Goal: Task Accomplishment & Management: Use online tool/utility

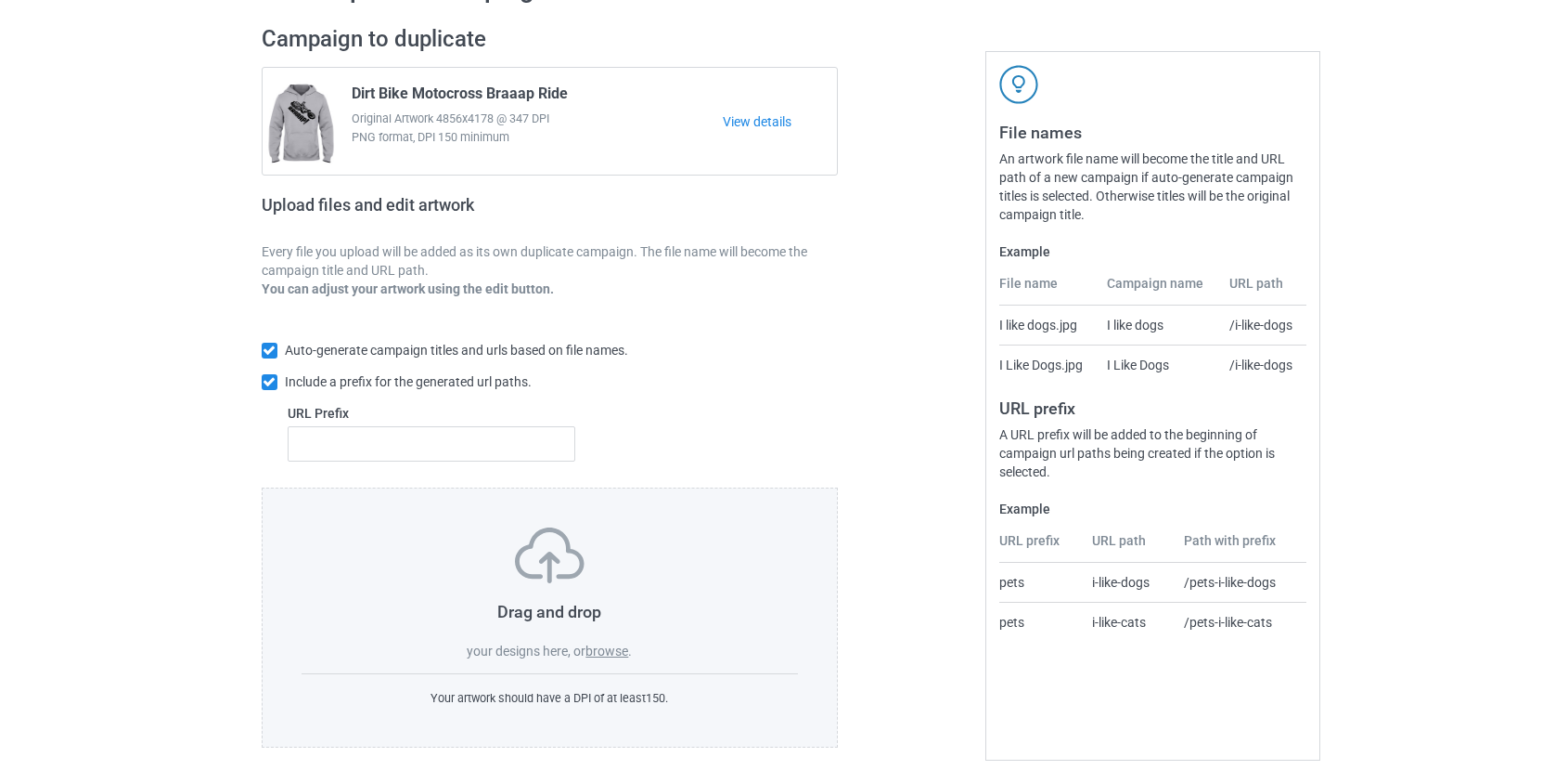
scroll to position [120, 0]
click at [610, 647] on label "browse" at bounding box center [606, 648] width 42 height 15
click at [0, 0] on input "browse" at bounding box center [0, 0] width 0 height 0
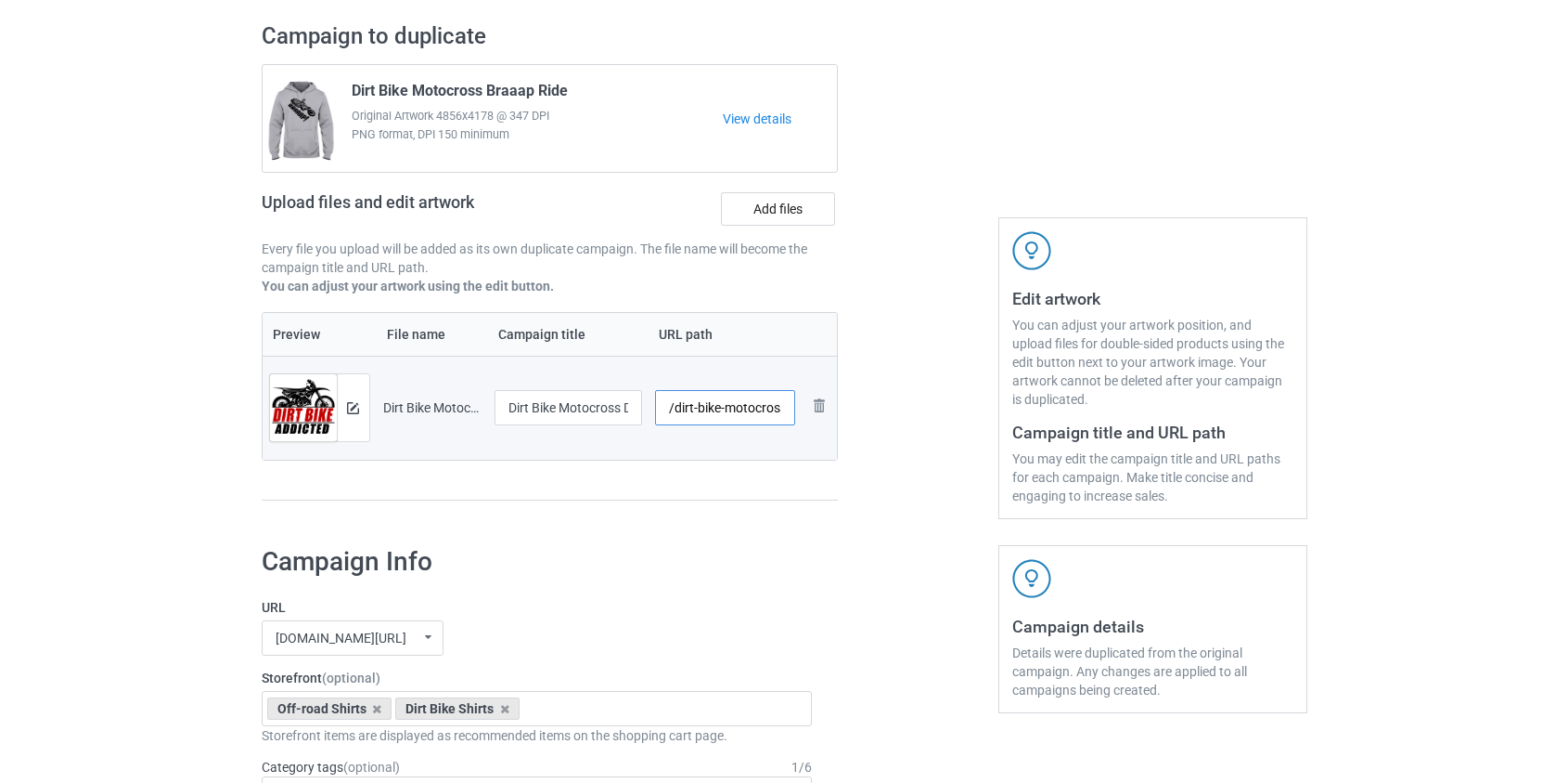
scroll to position [0, 109]
drag, startPoint x: 680, startPoint y: 407, endPoint x: 731, endPoint y: 409, distance: 51.0
click at [731, 409] on input "/dirt-bike-motocross-dirt-bike-addicted" at bounding box center [725, 407] width 140 height 36
type input "/dbaddicted"
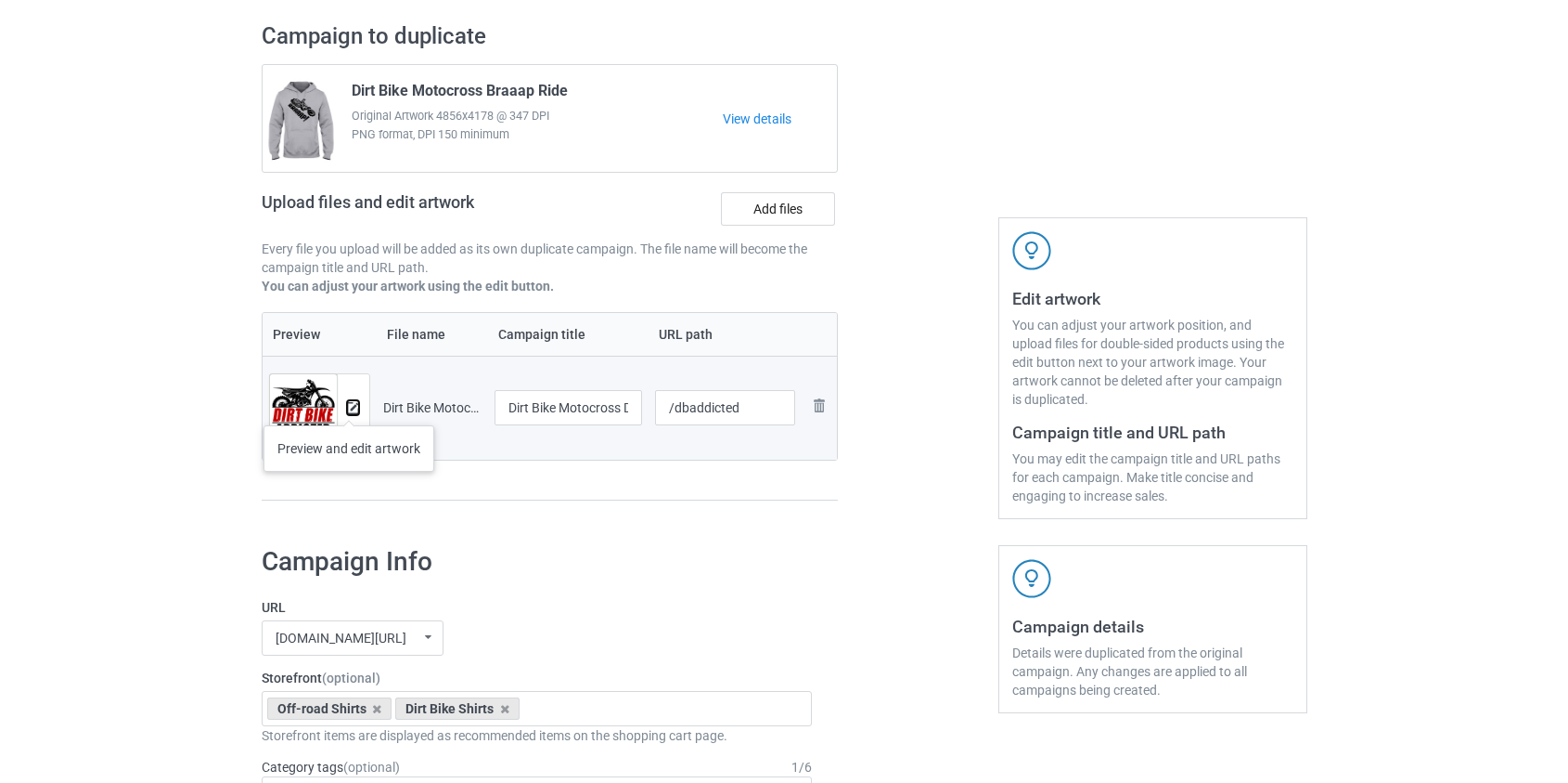
click at [350, 406] on img at bounding box center [353, 408] width 12 height 12
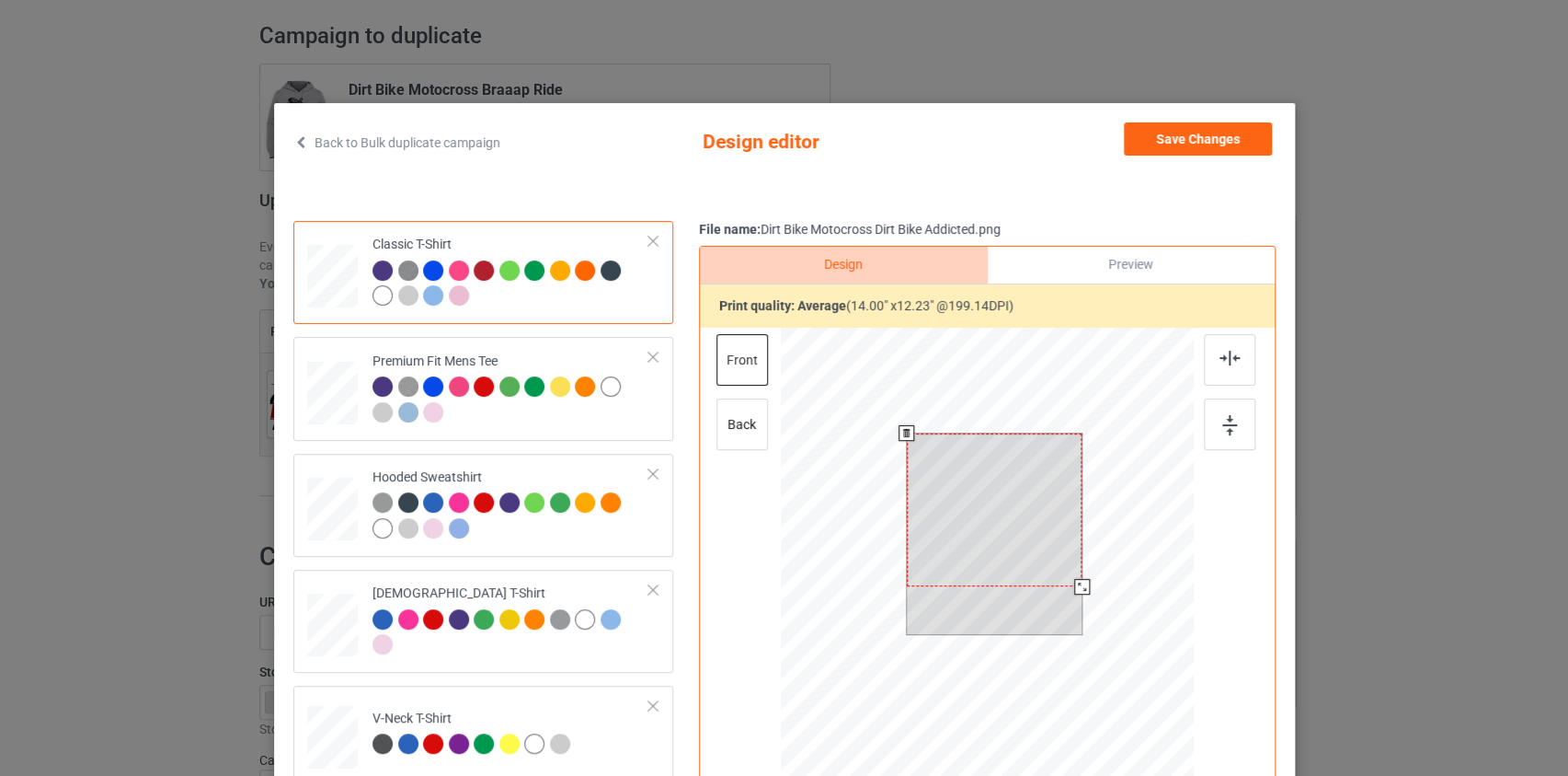
click at [1076, 605] on div at bounding box center [987, 588] width 414 height 522
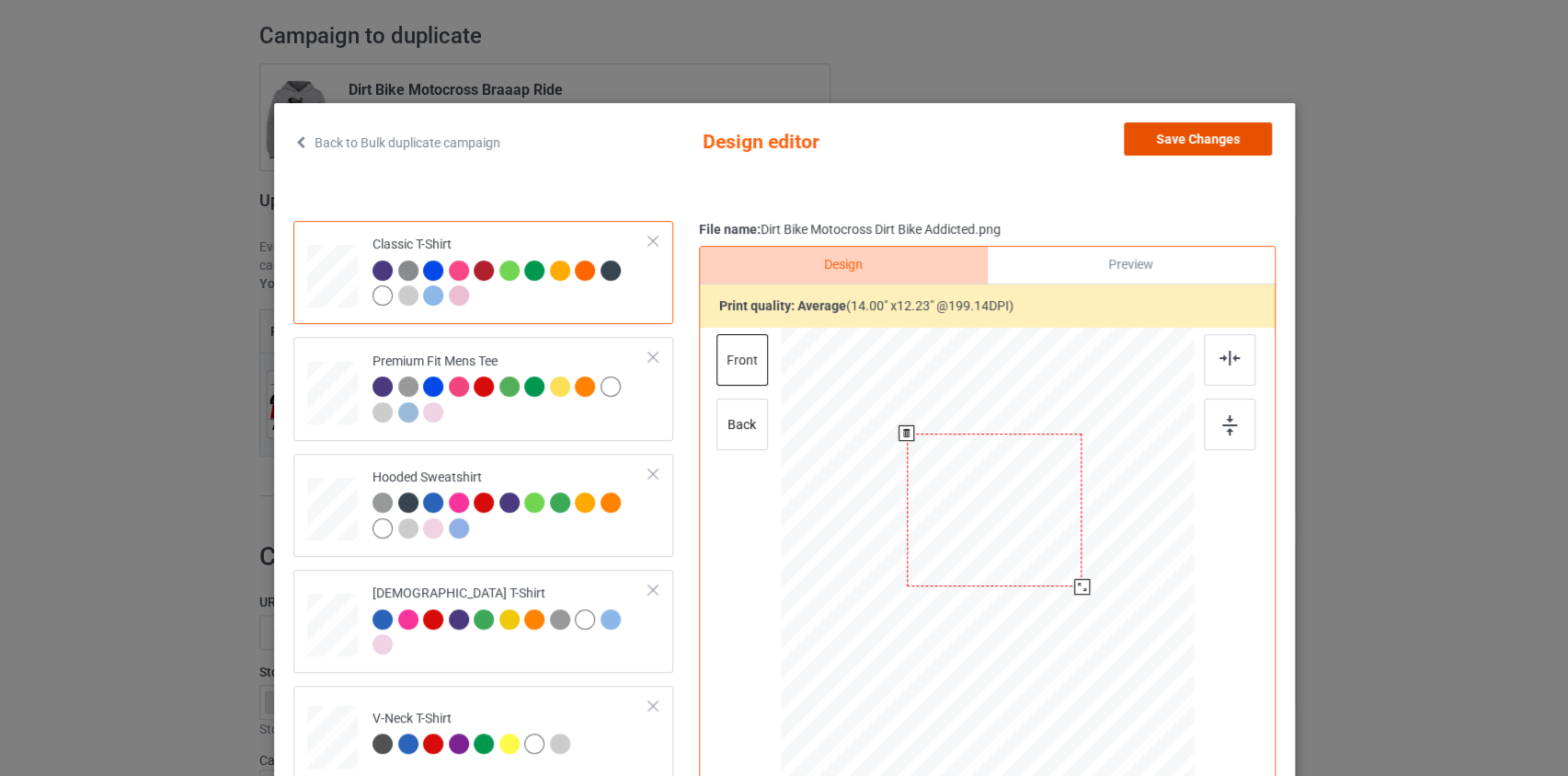
click at [1217, 129] on button "Save Changes" at bounding box center [1199, 139] width 148 height 33
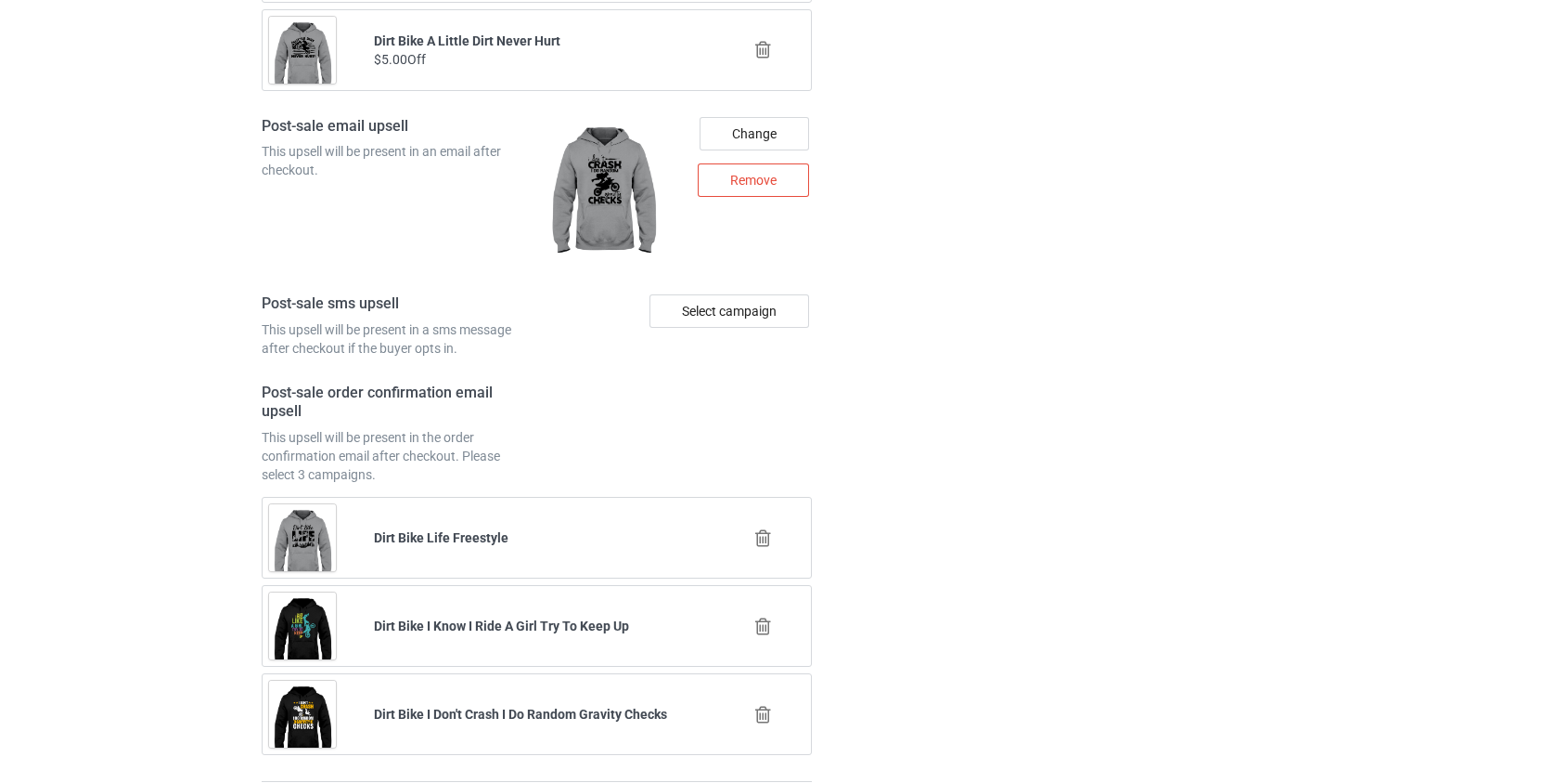
scroll to position [2587, 0]
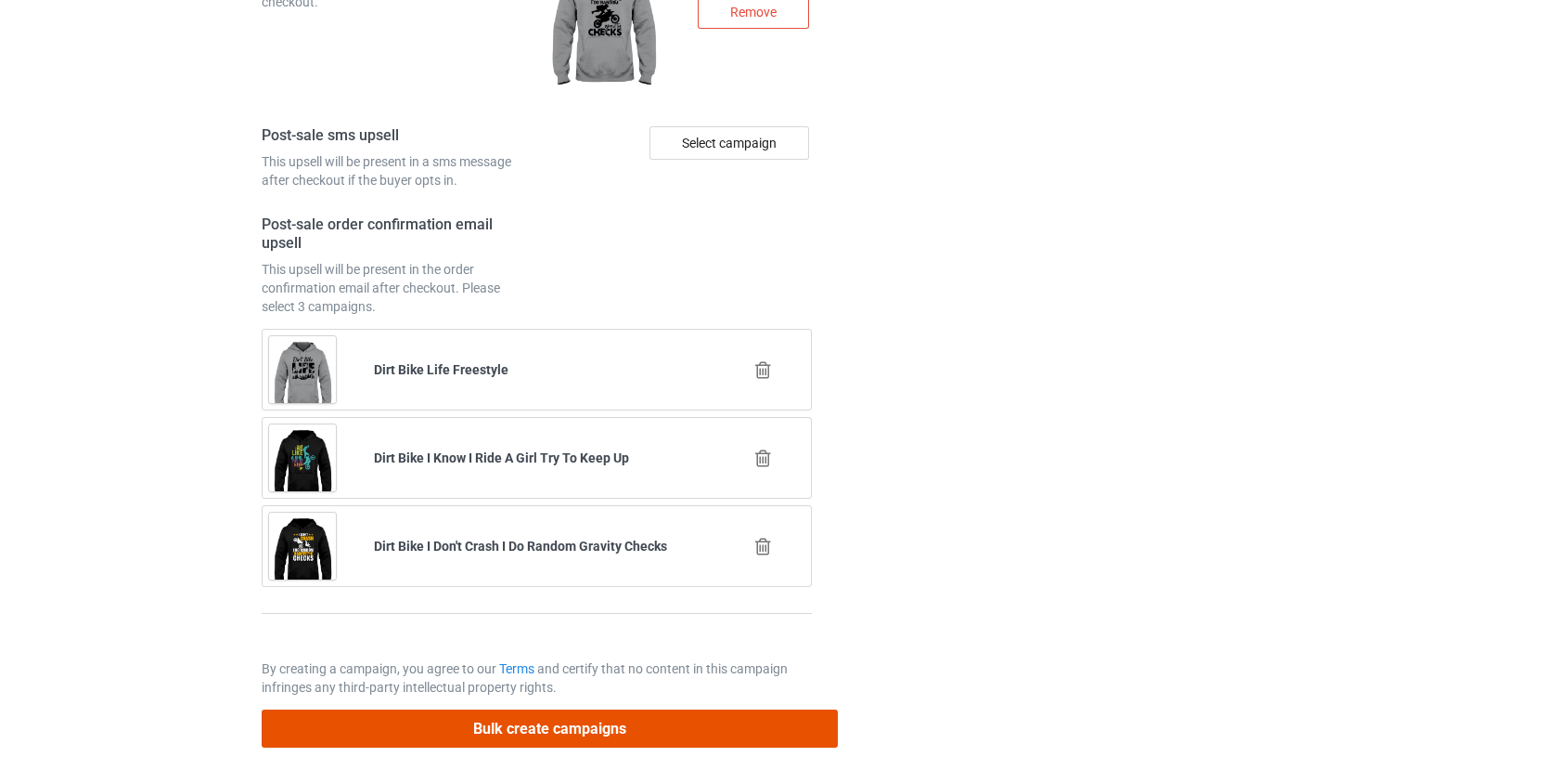
click at [562, 725] on button "Bulk create campaigns" at bounding box center [551, 728] width 578 height 38
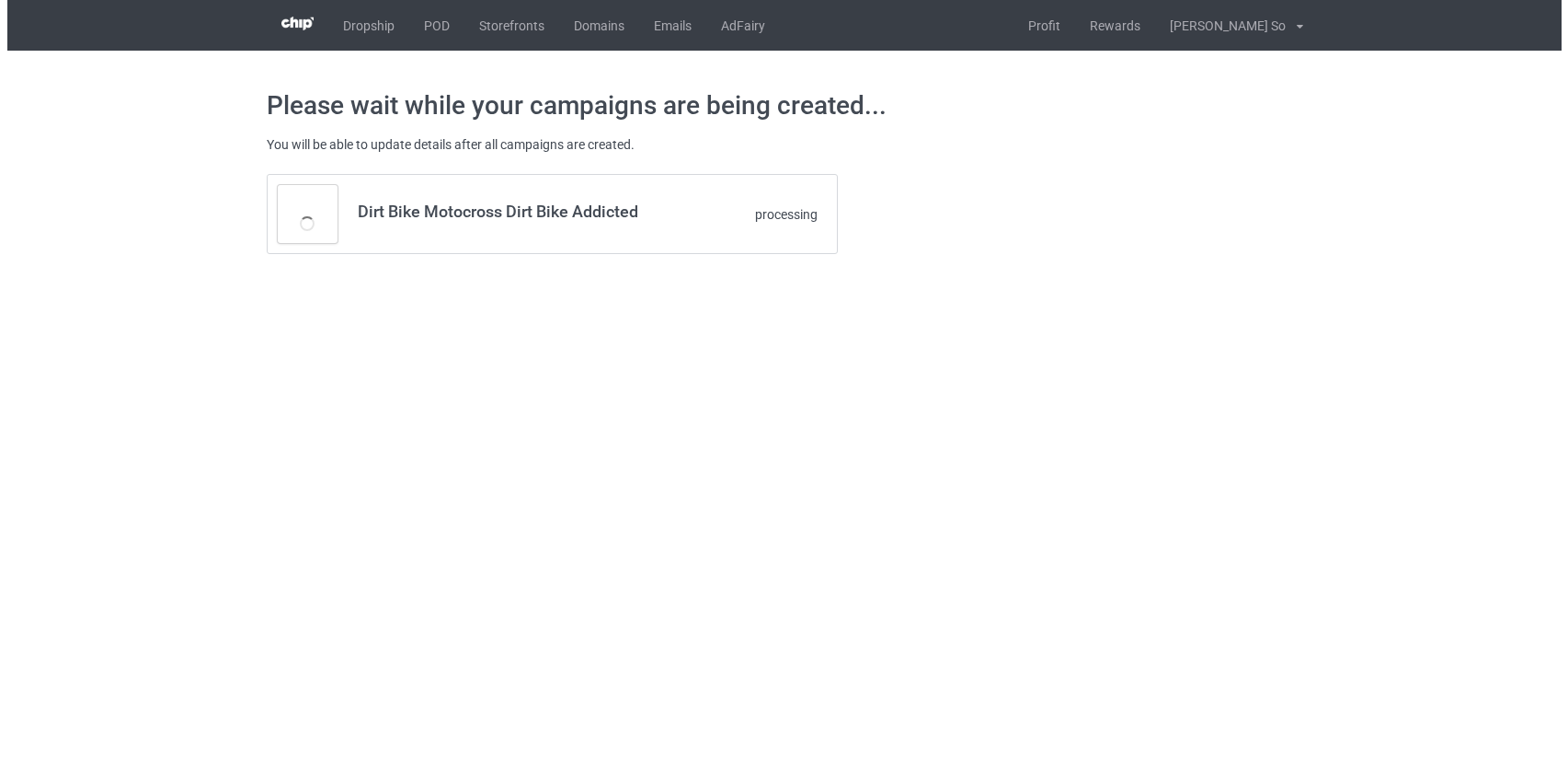
scroll to position [0, 0]
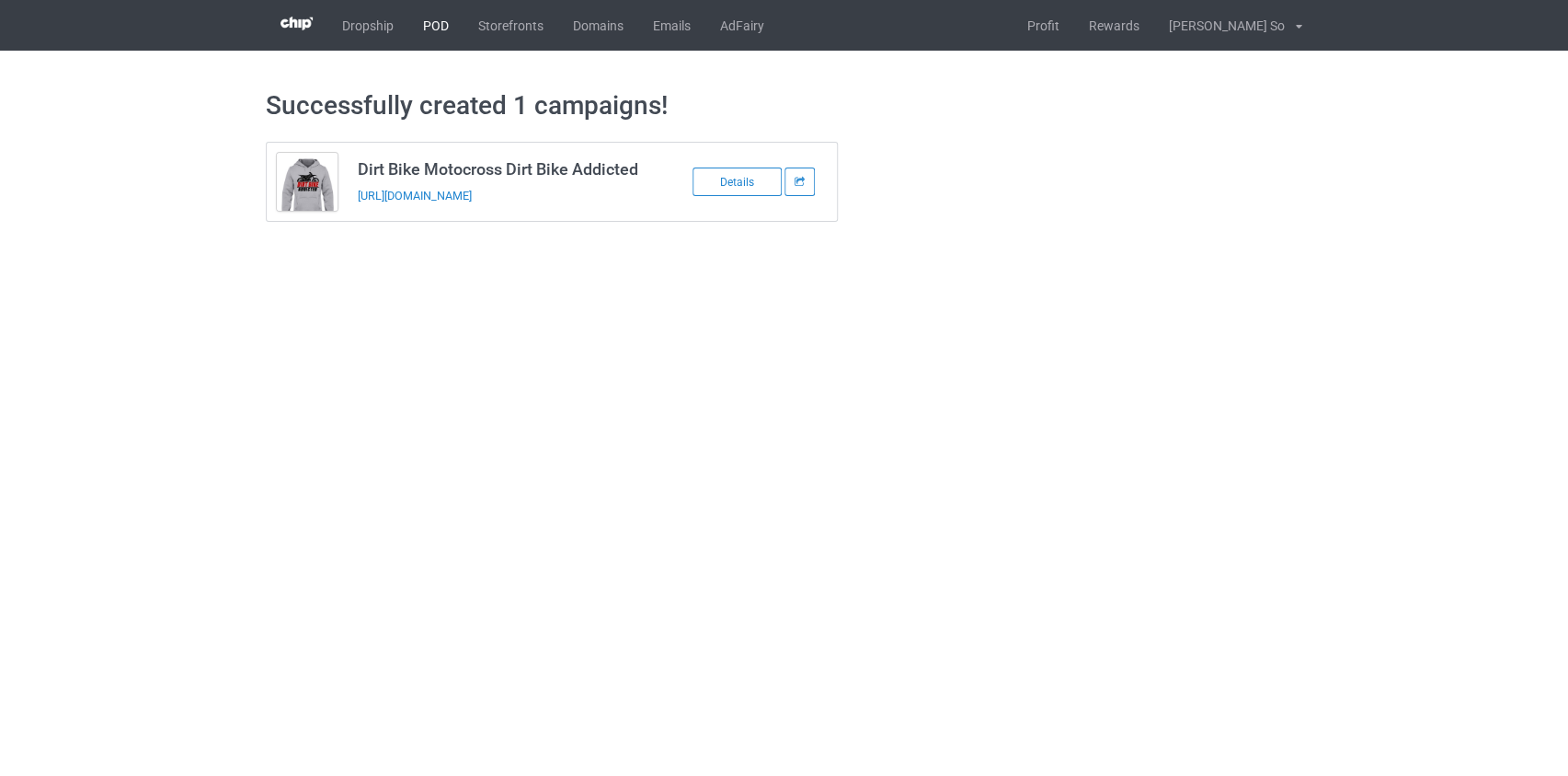
click at [427, 30] on link "POD" at bounding box center [436, 25] width 55 height 51
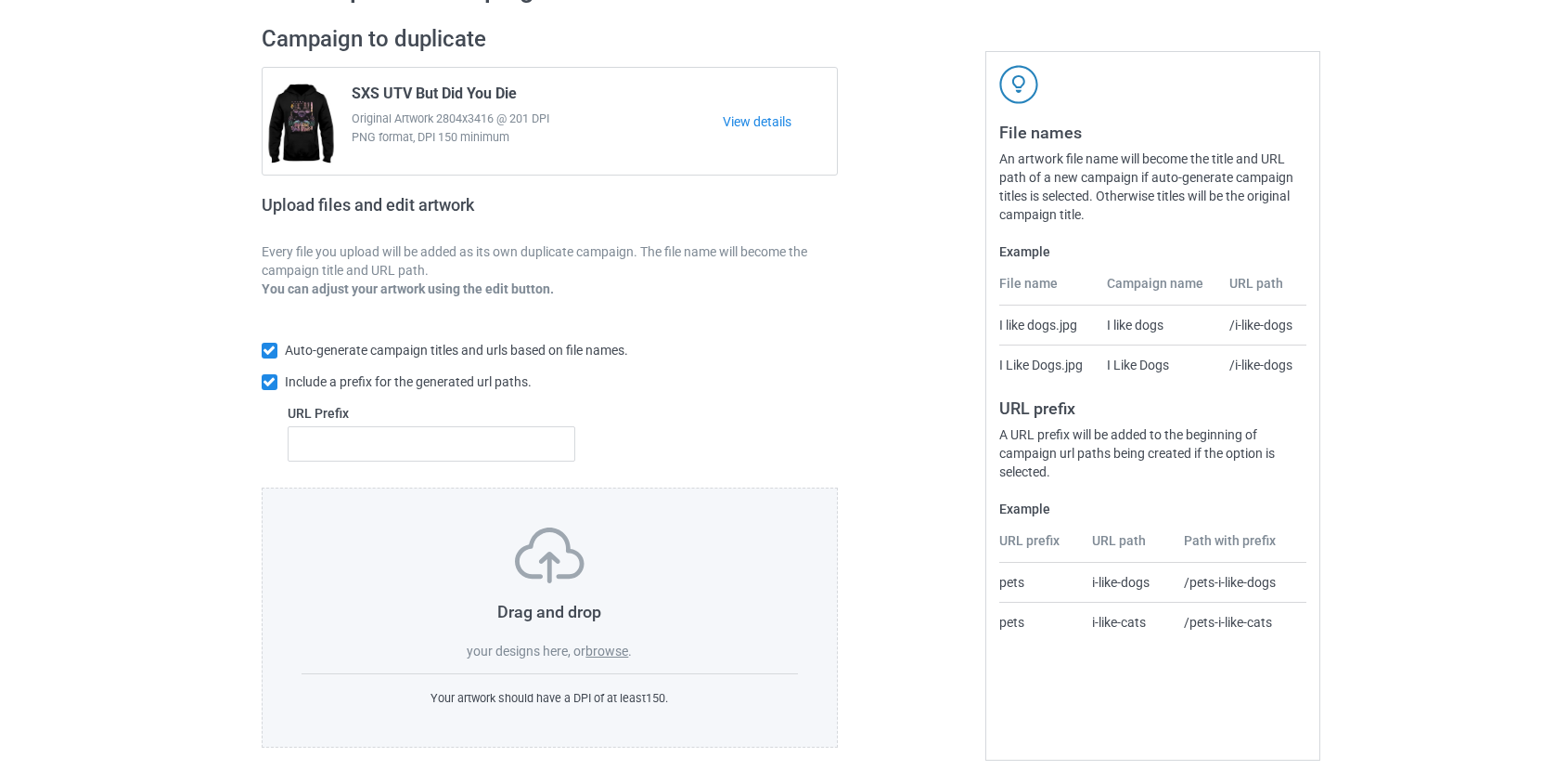
scroll to position [120, 0]
click at [619, 651] on label "browse" at bounding box center [606, 648] width 42 height 15
click at [0, 0] on input "browse" at bounding box center [0, 0] width 0 height 0
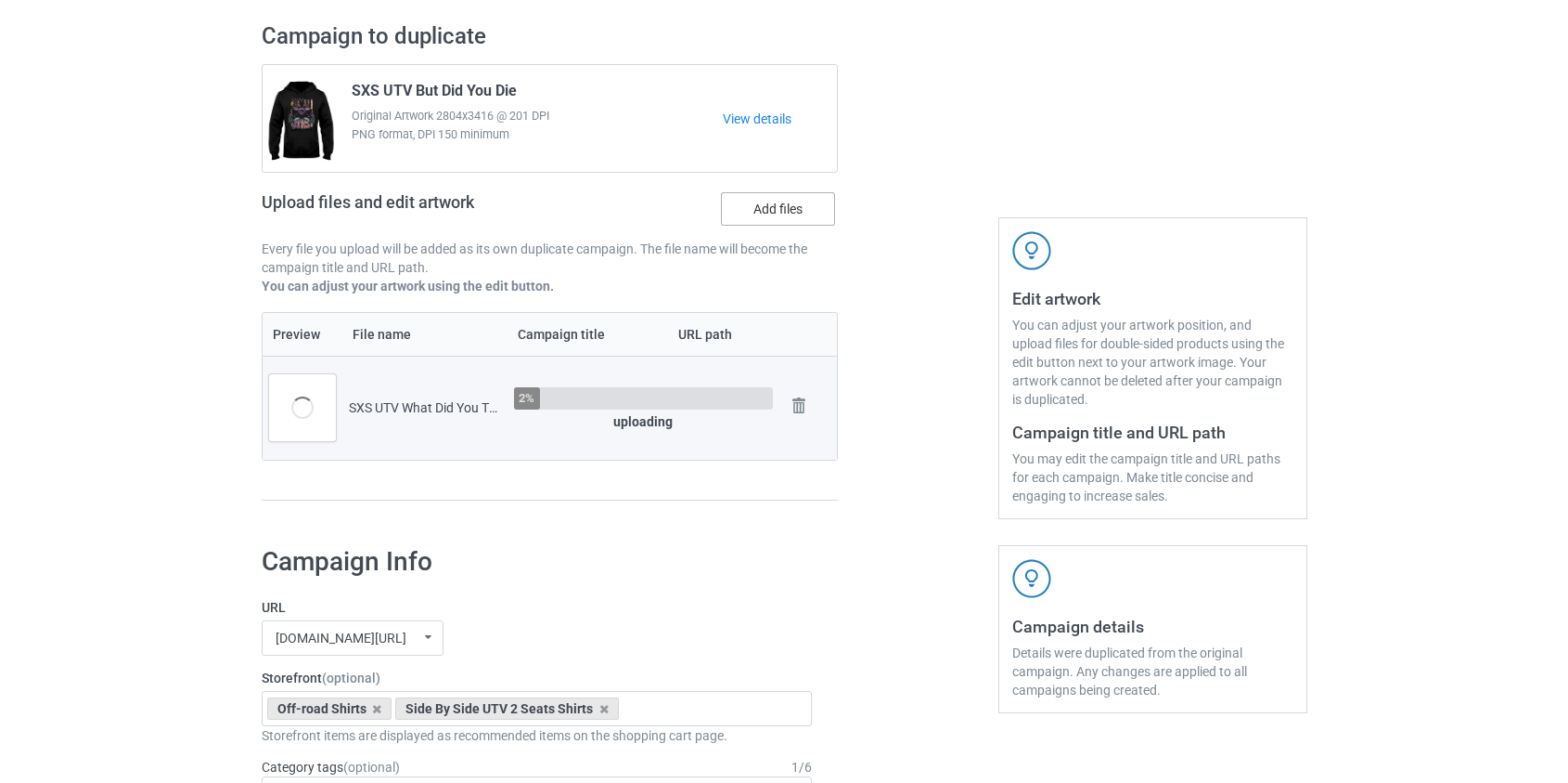
click at [803, 203] on label "Add files" at bounding box center [779, 209] width 114 height 34
click at [0, 0] on input "Add files" at bounding box center [0, 0] width 0 height 0
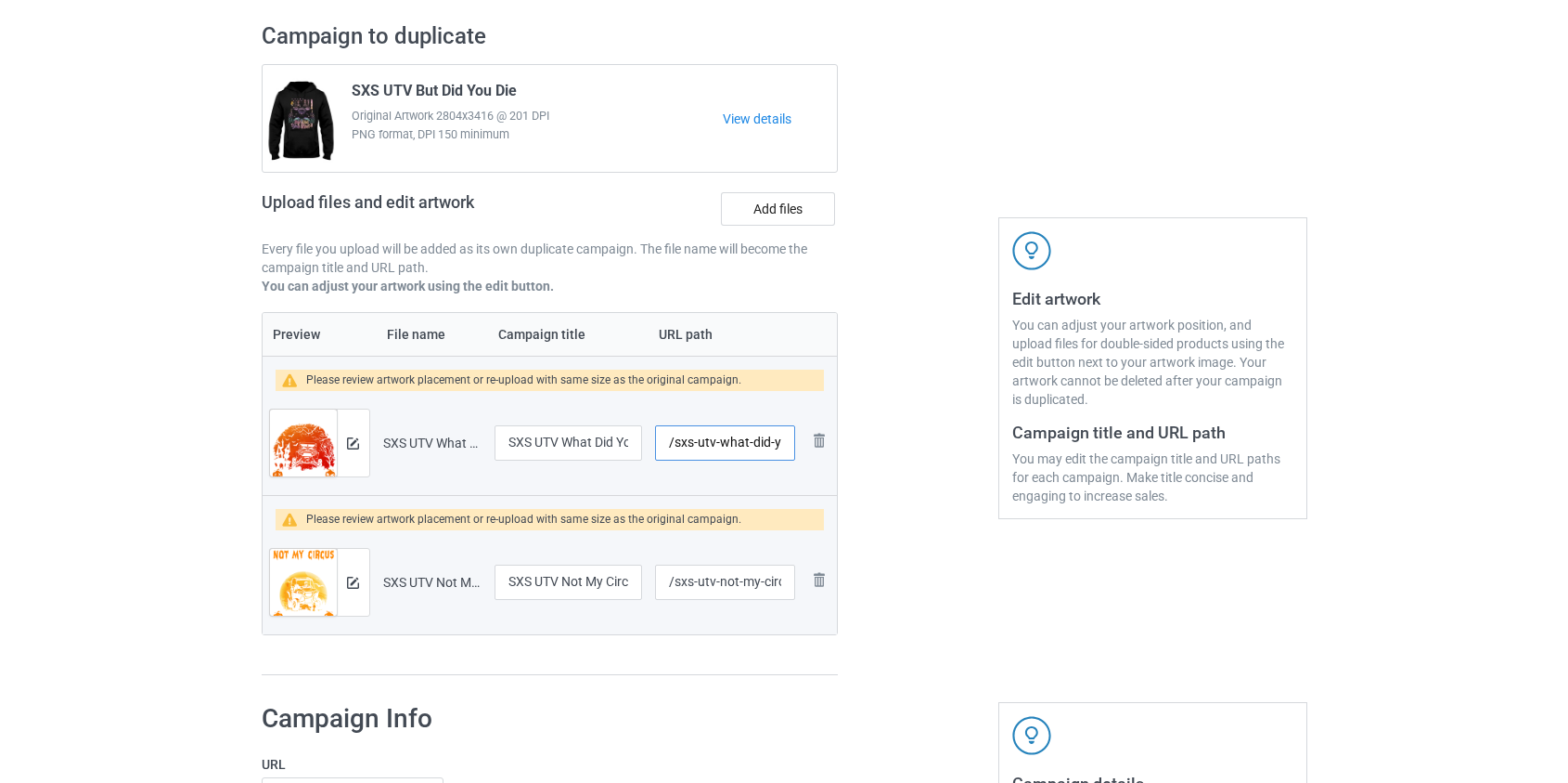
scroll to position [0, 158]
drag, startPoint x: 771, startPoint y: 441, endPoint x: 1613, endPoint y: 533, distance: 847.0
click at [1568, 533] on html "Dropship POD Storefronts Domains Emails AdFairy Profit Rewards Hoang Dinh So Se…" at bounding box center [784, 271] width 1568 height 783
click at [702, 441] on input "/sxs-utv-what-did-" at bounding box center [724, 443] width 139 height 36
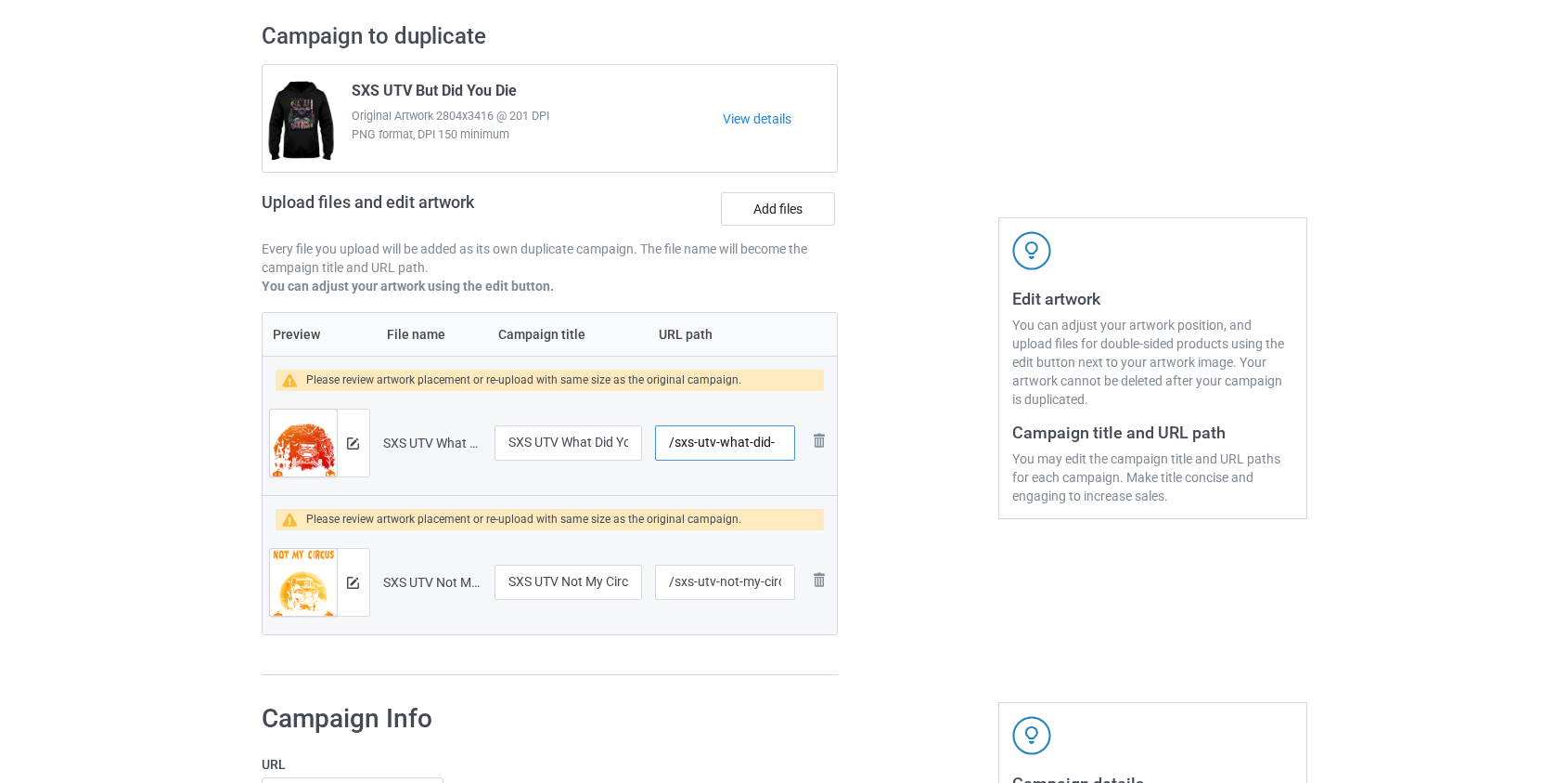
click at [702, 441] on input "/sxs-utv-what-did-" at bounding box center [724, 443] width 139 height 36
click at [767, 445] on input "/sxs-what-did-" at bounding box center [724, 443] width 139 height 36
type input "/sxs-what-did"
click at [704, 581] on input "/sxs-utv-not-my-circus-not-my-sxs-my-sxs-flys" at bounding box center [724, 582] width 139 height 36
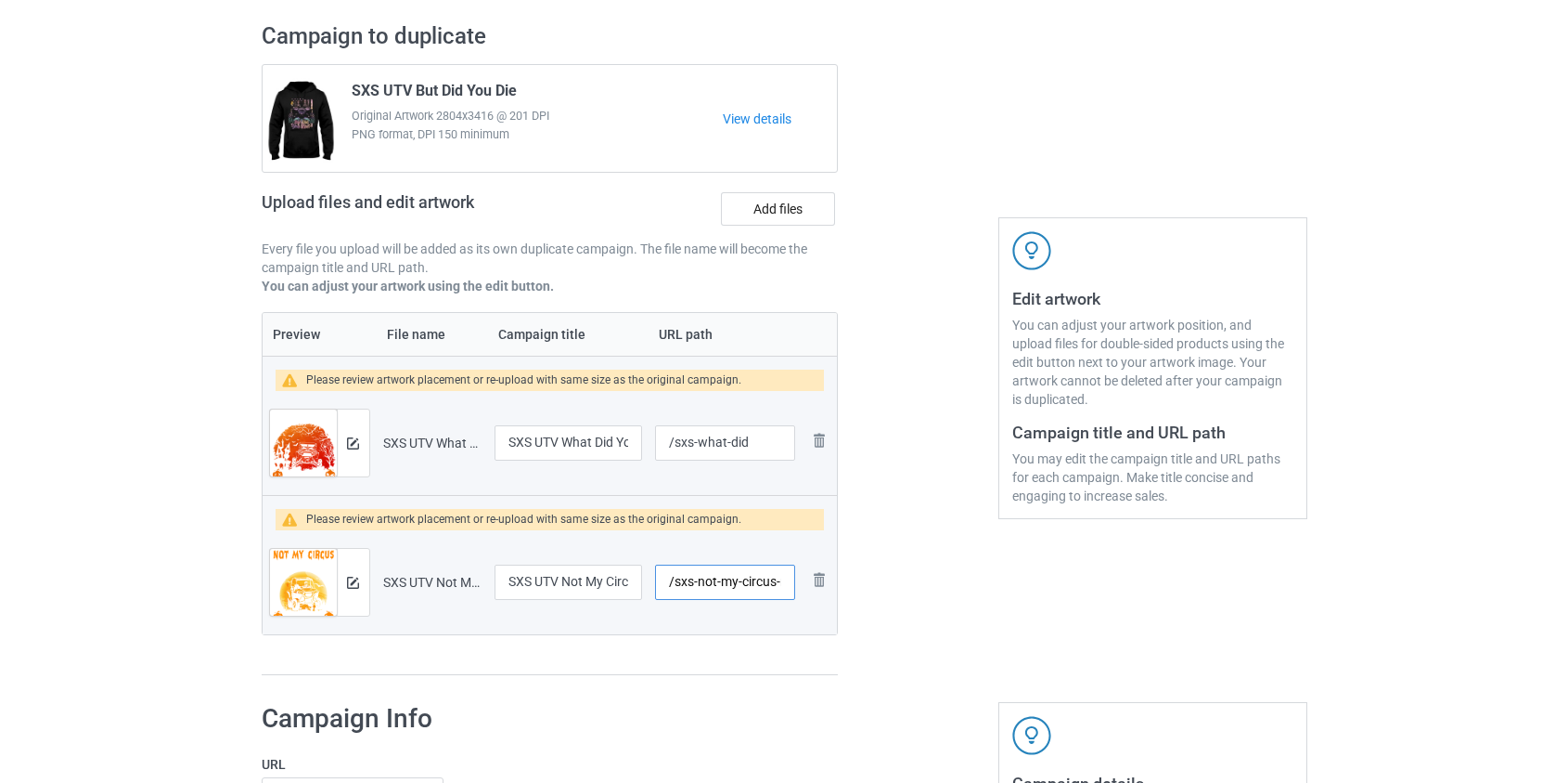
click at [710, 581] on input "/sxs-not-my-circus-not-my-sxs-my-sxs-flys" at bounding box center [724, 582] width 139 height 36
click at [709, 580] on input "/sxs-not-my-circus-not-my-sxs-my-sxs-flys" at bounding box center [724, 582] width 139 height 36
drag, startPoint x: 752, startPoint y: 582, endPoint x: 1116, endPoint y: 646, distance: 369.6
click at [1117, 646] on div "Campaign to duplicate SXS UTV But Did You Die Original Artwork 2804x3416 @ 201 …" at bounding box center [784, 348] width 1072 height 679
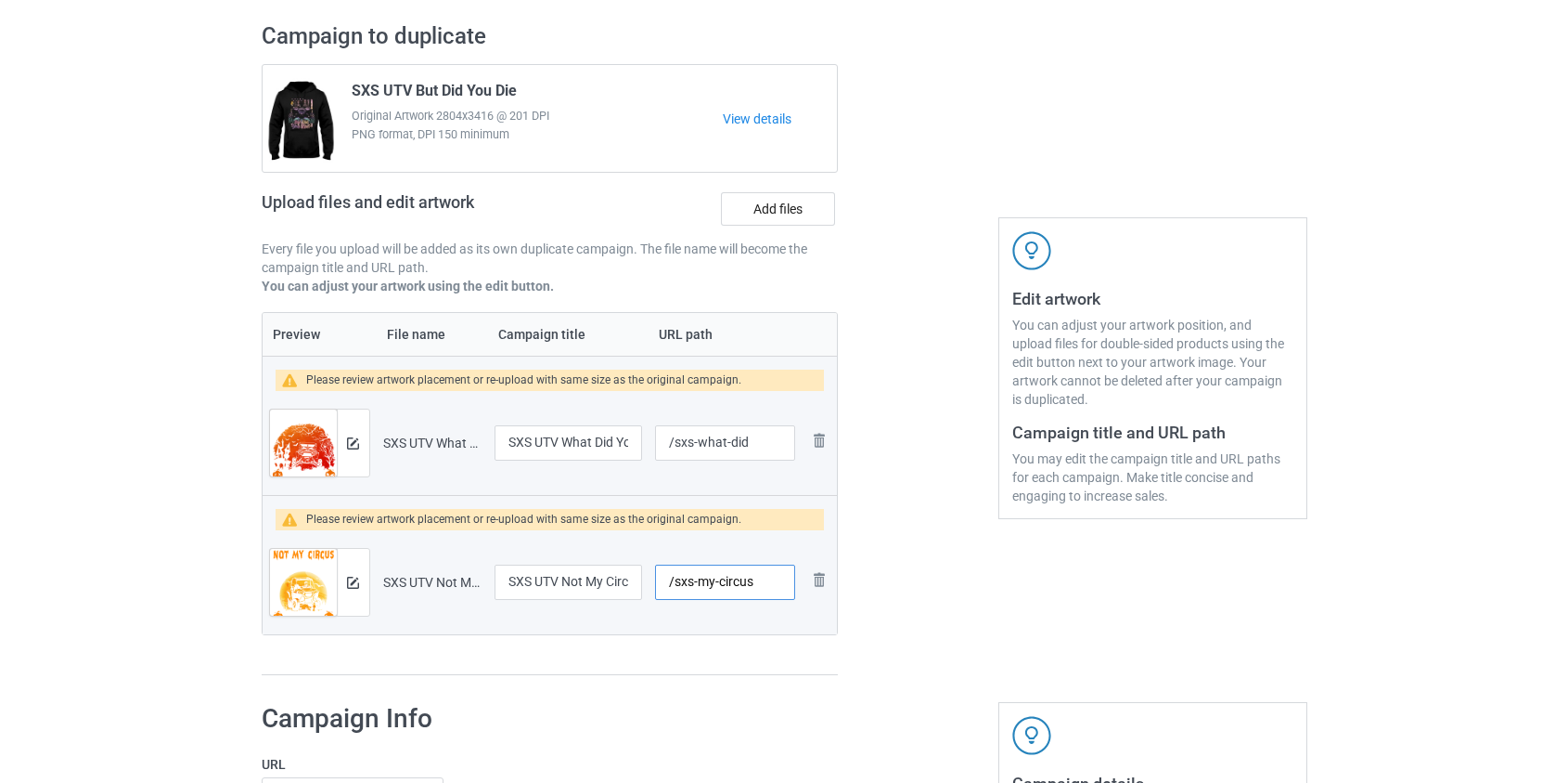
scroll to position [0, 0]
type input "/sxs-my-circus"
click at [350, 440] on img at bounding box center [353, 443] width 12 height 12
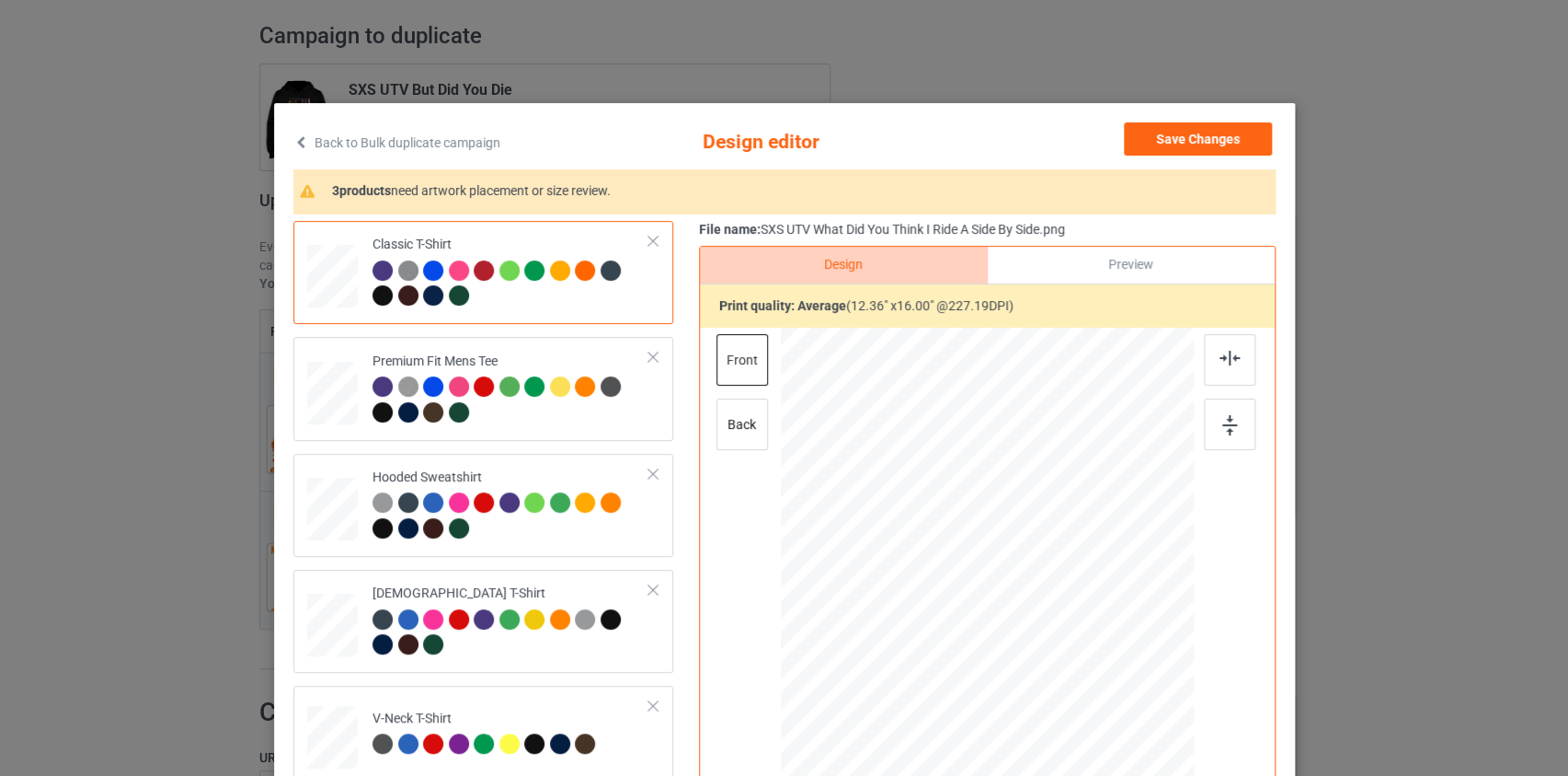
click at [388, 138] on link "Back to Bulk duplicate campaign" at bounding box center [397, 142] width 207 height 40
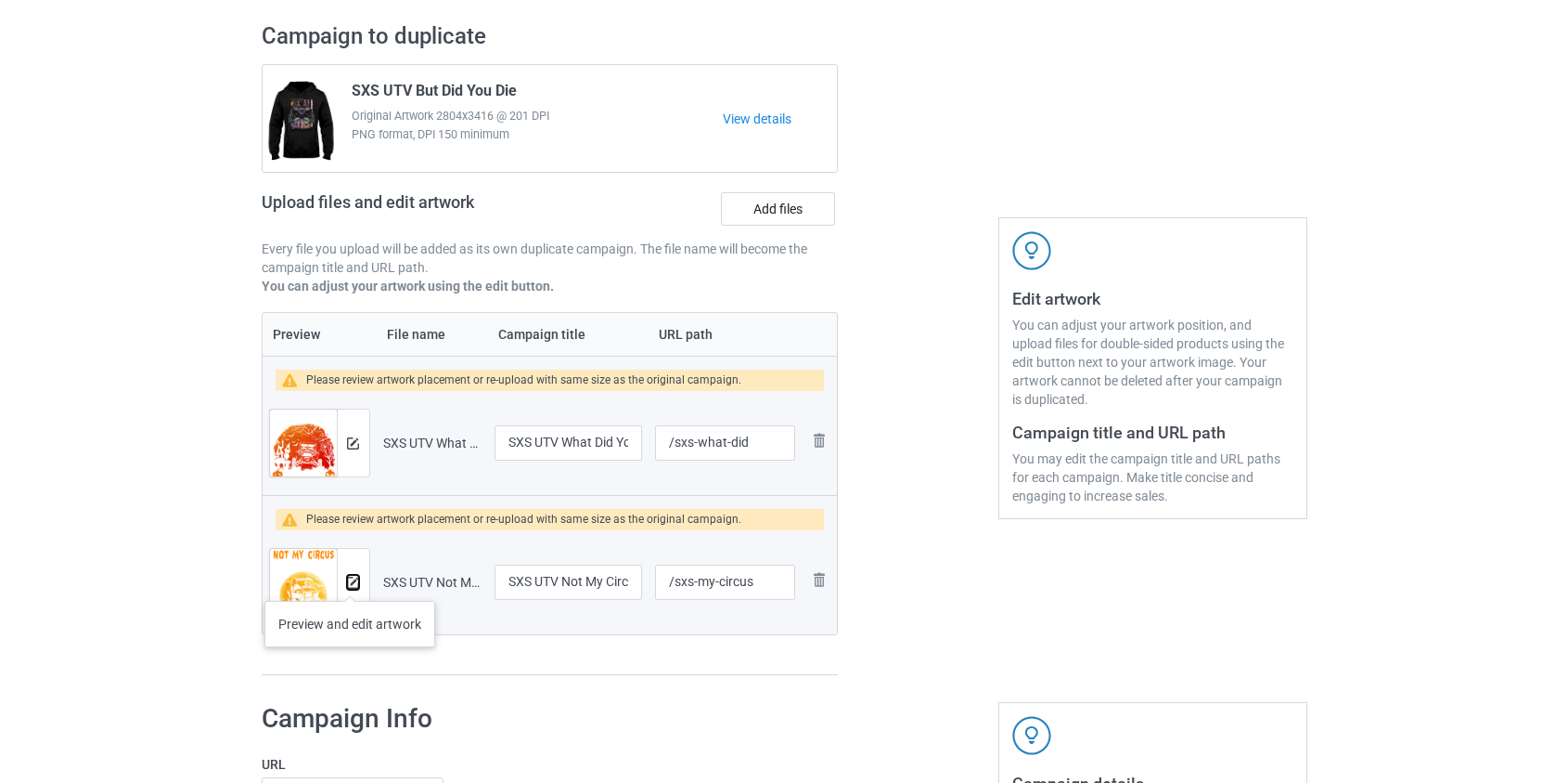
click at [351, 581] on img at bounding box center [353, 583] width 12 height 12
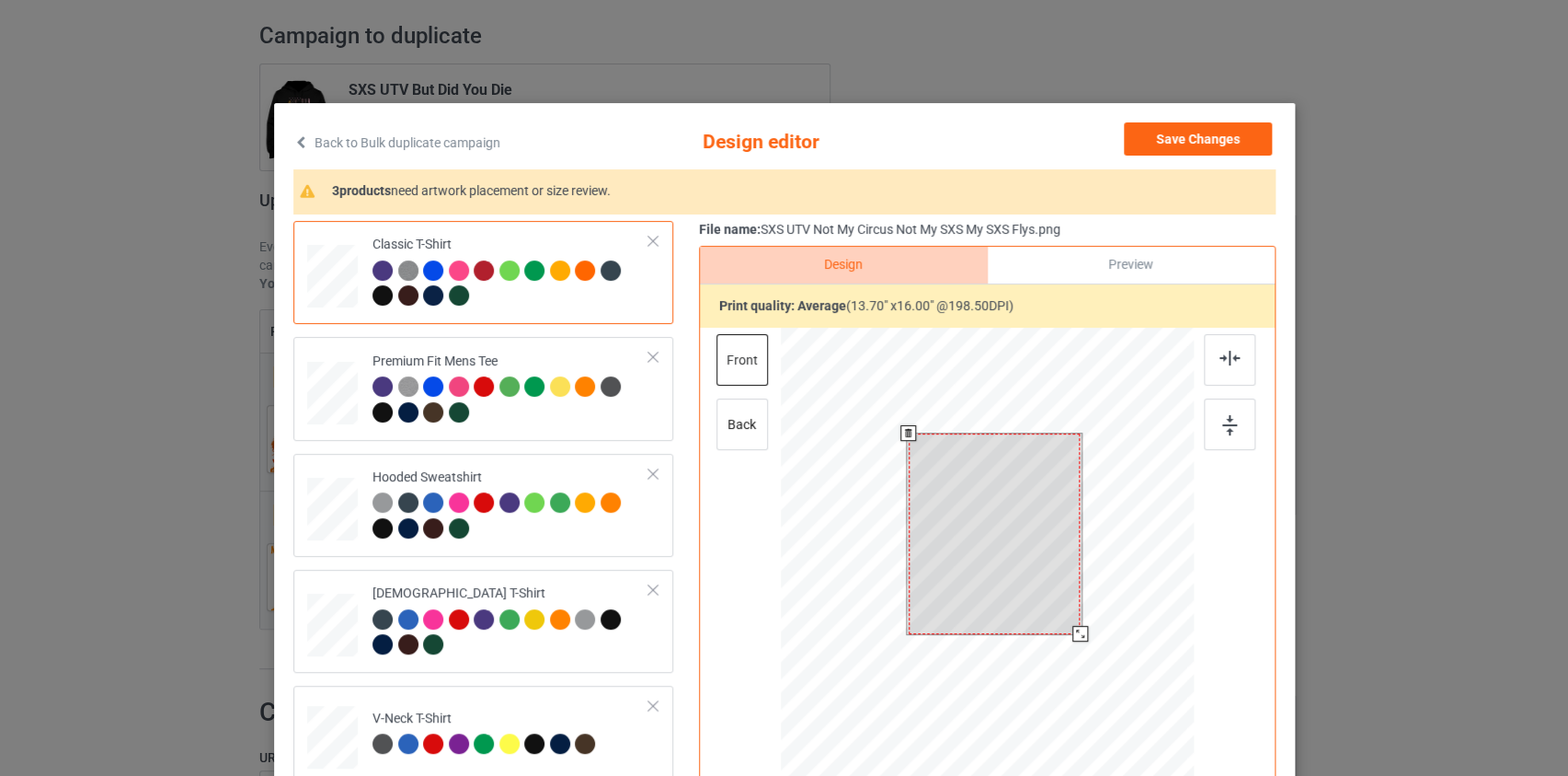
click at [1074, 661] on div at bounding box center [987, 588] width 414 height 522
click at [1186, 140] on button "Save Changes" at bounding box center [1199, 139] width 148 height 33
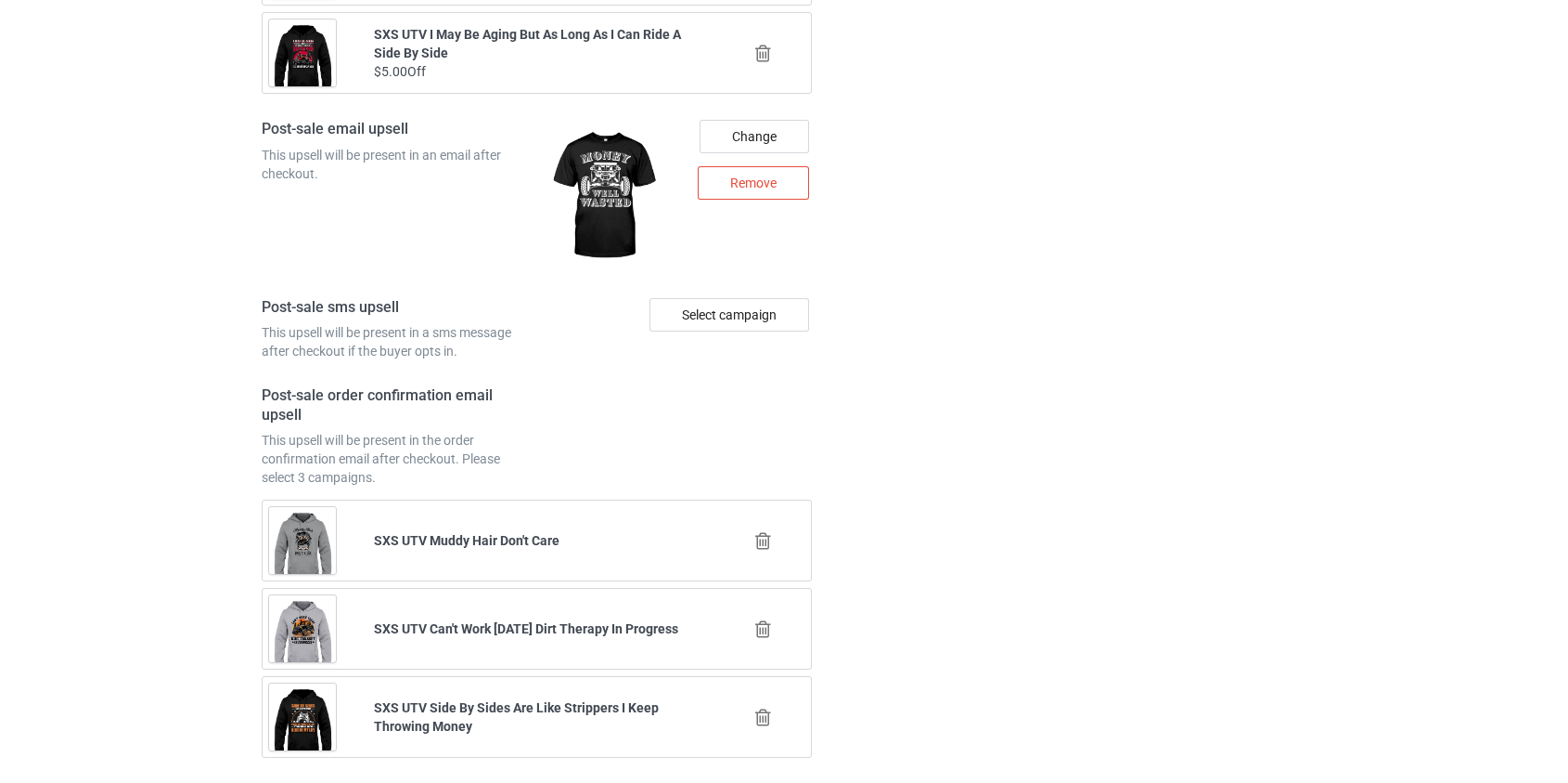
scroll to position [2742, 0]
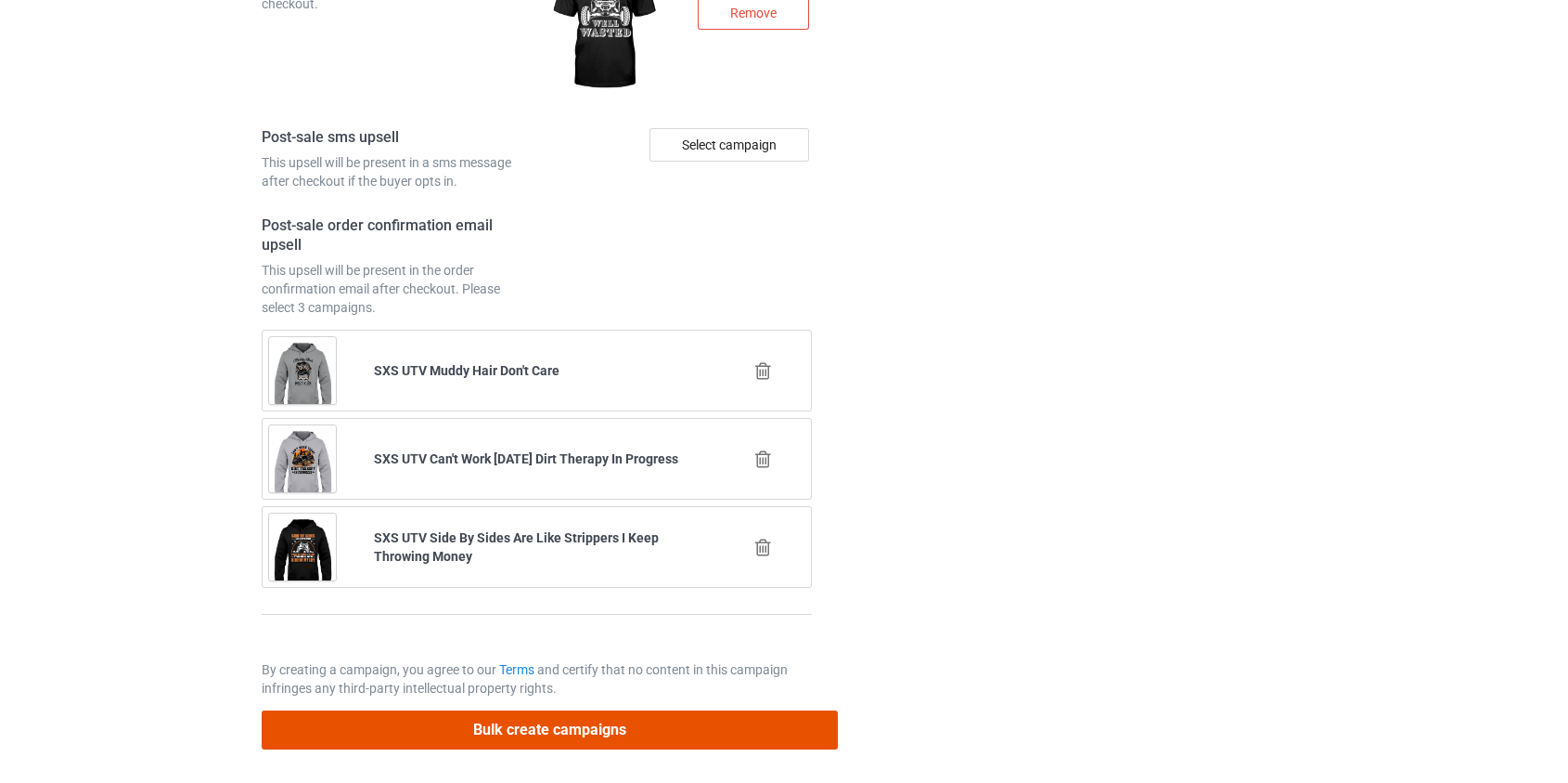
click at [533, 726] on button "Bulk create campaigns" at bounding box center [551, 729] width 578 height 38
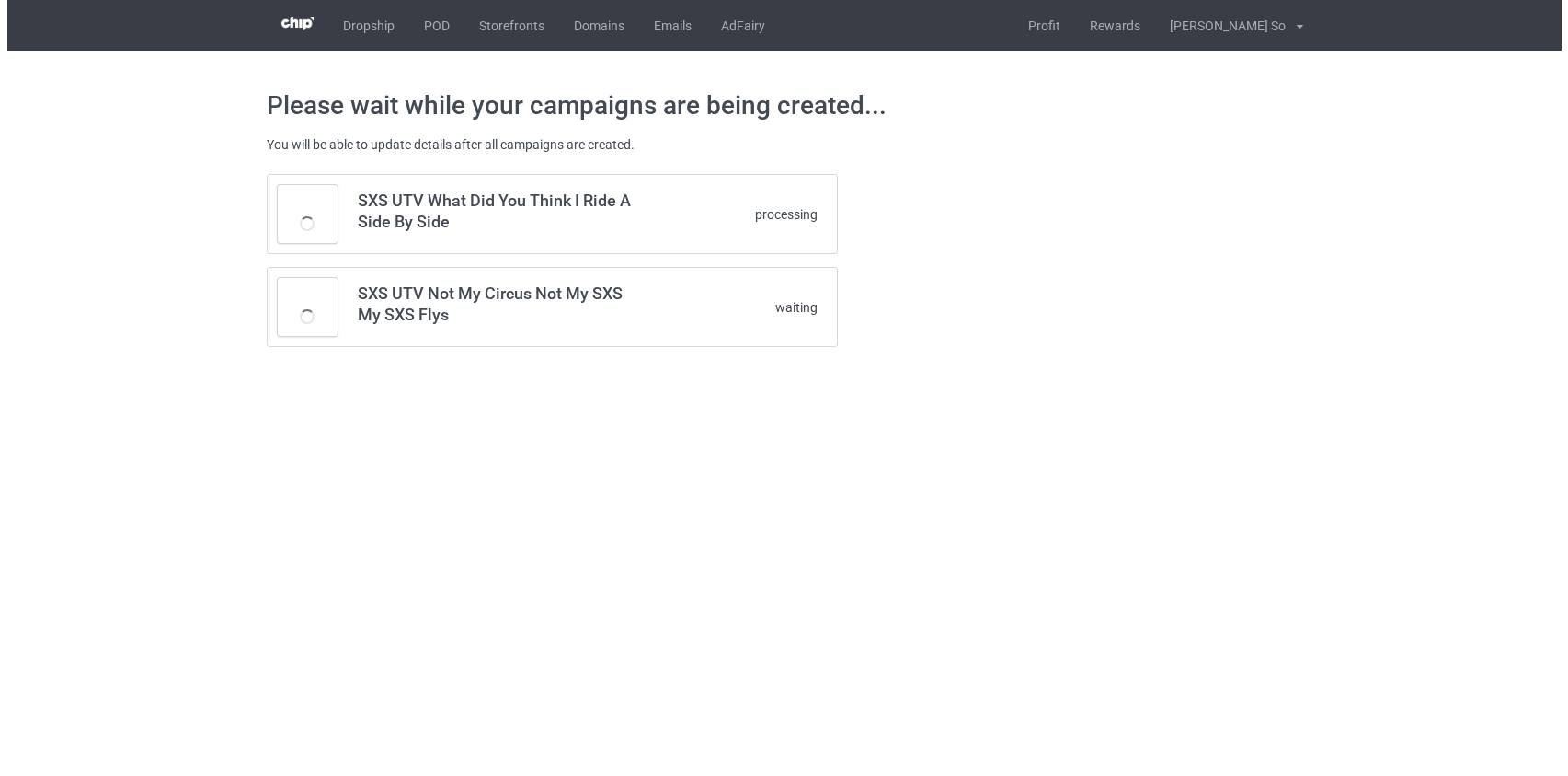
scroll to position [0, 0]
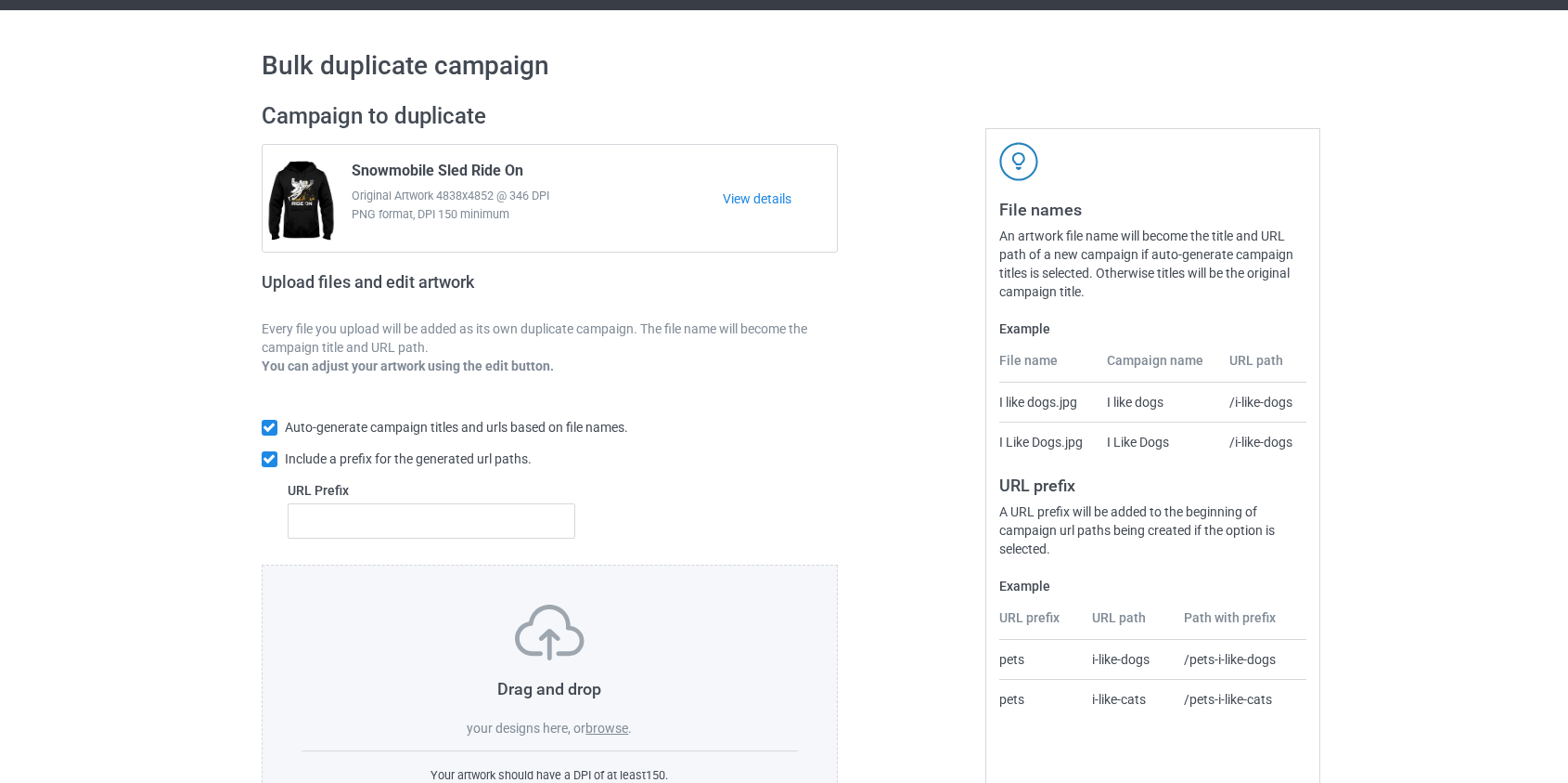
scroll to position [120, 0]
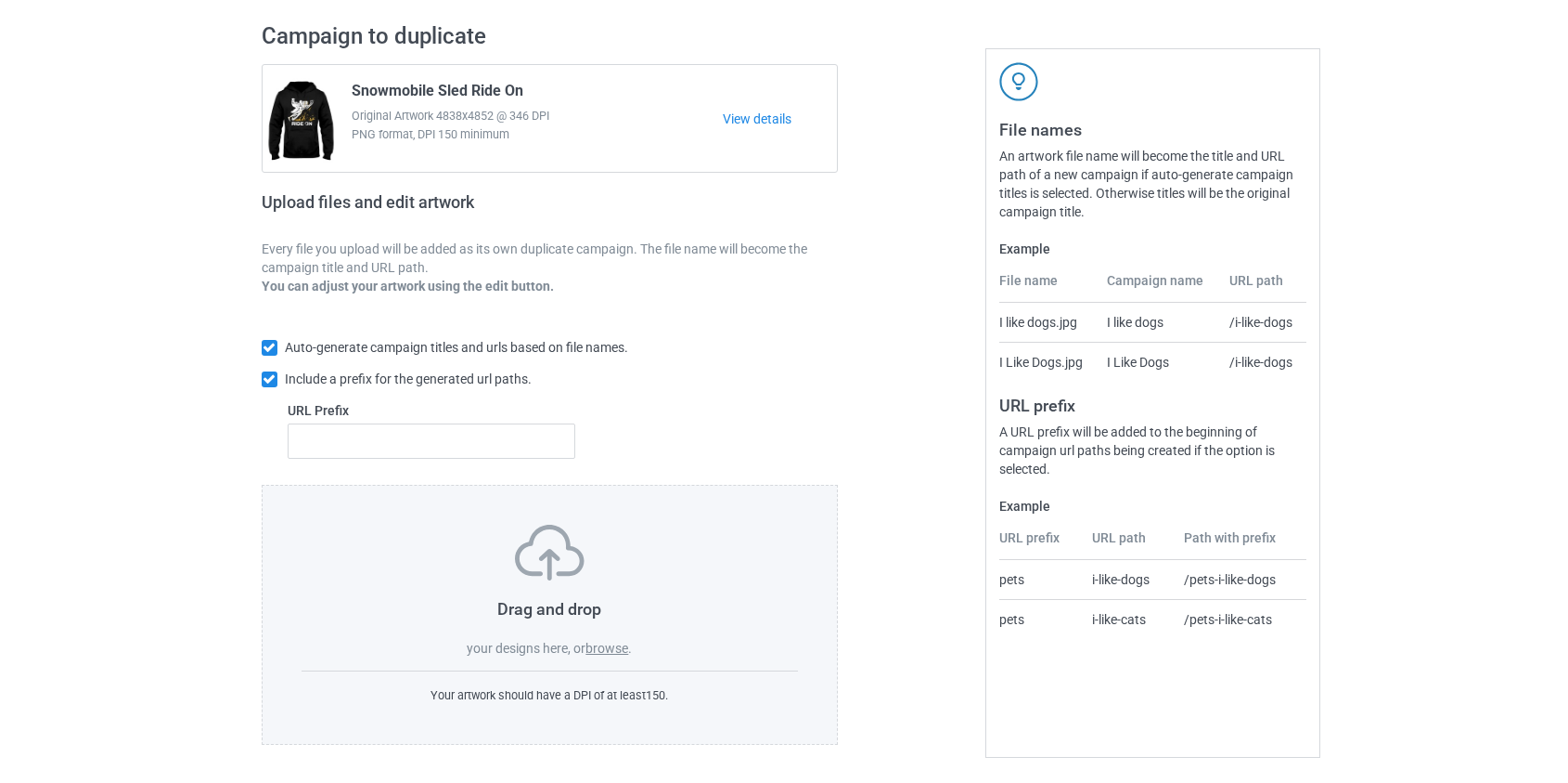
click at [608, 655] on label "browse" at bounding box center [606, 648] width 42 height 15
click at [0, 0] on input "browse" at bounding box center [0, 0] width 0 height 0
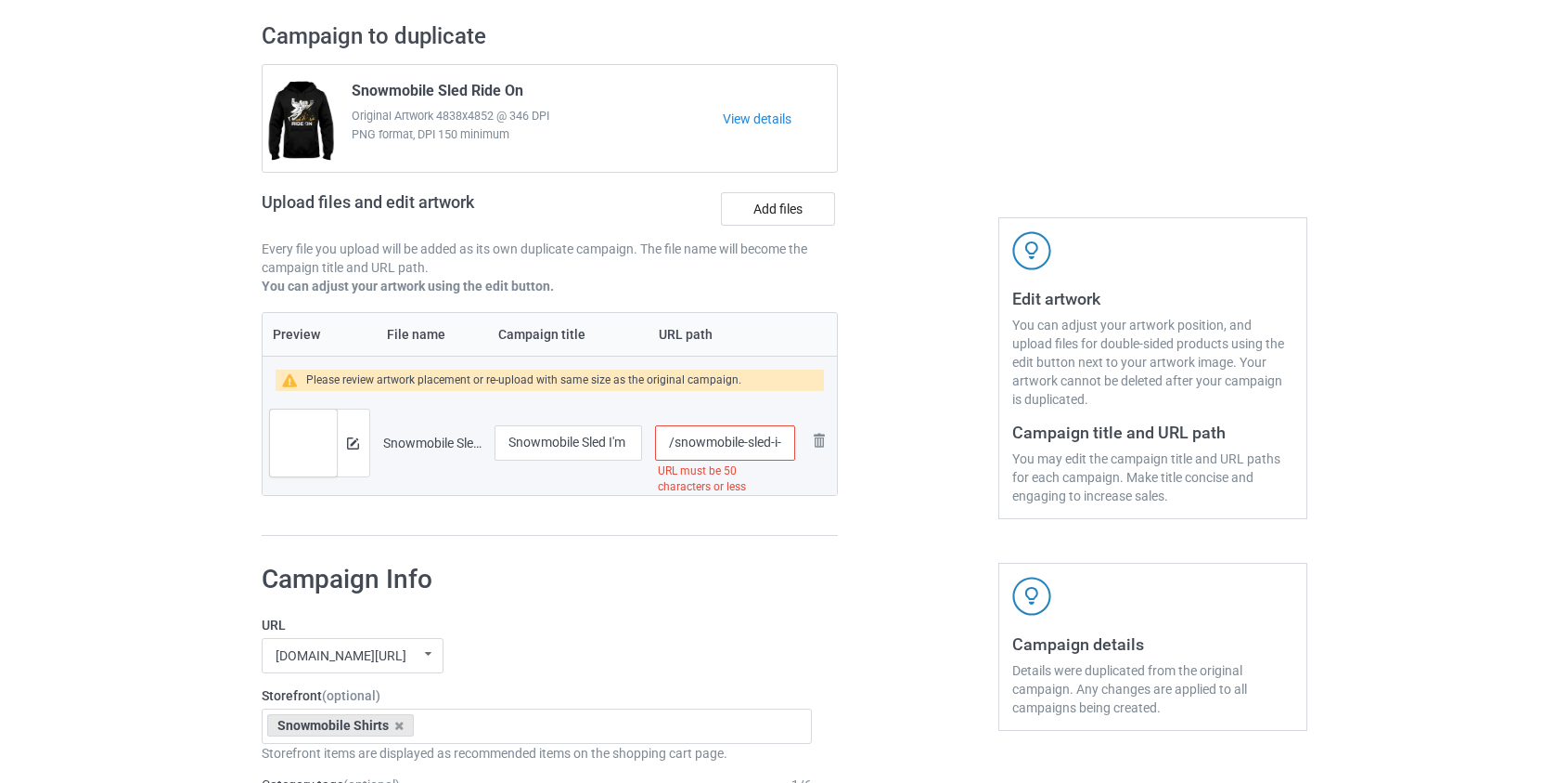
click at [681, 451] on input "/snowmobile-sled-i-m-not-addicted-to-snowmobiling-i-m-committed" at bounding box center [724, 443] width 139 height 36
drag, startPoint x: 745, startPoint y: 440, endPoint x: 1617, endPoint y: 662, distance: 899.8
click at [1568, 662] on html "Dropship POD Storefronts Domains Emails AdFairy Profit Rewards Hoang Dinh So Se…" at bounding box center [784, 271] width 1568 height 783
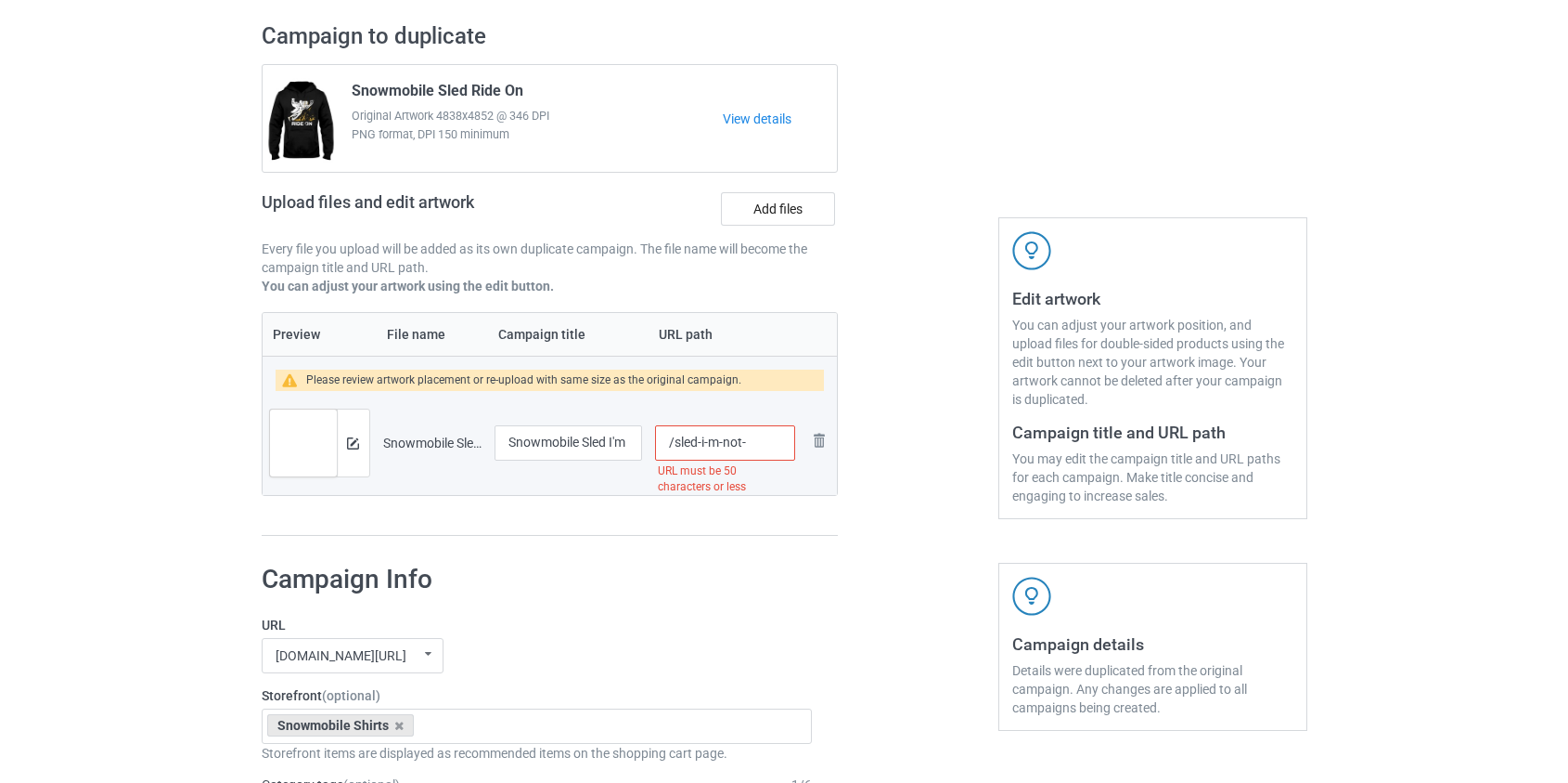
scroll to position [0, 0]
type input "/sled-imnot"
click at [357, 439] on img at bounding box center [353, 443] width 12 height 12
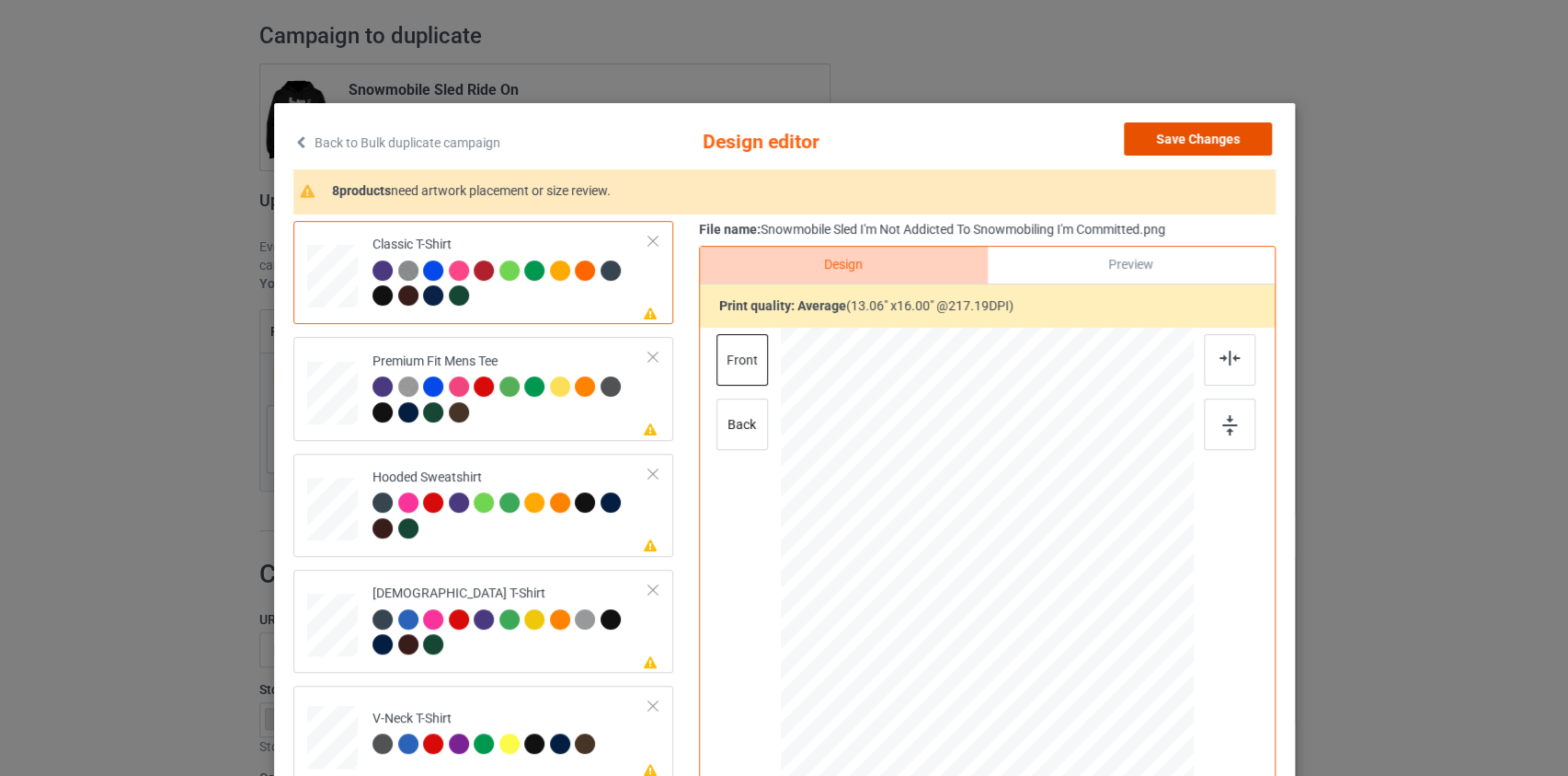
click at [1230, 149] on button "Save Changes" at bounding box center [1199, 139] width 148 height 33
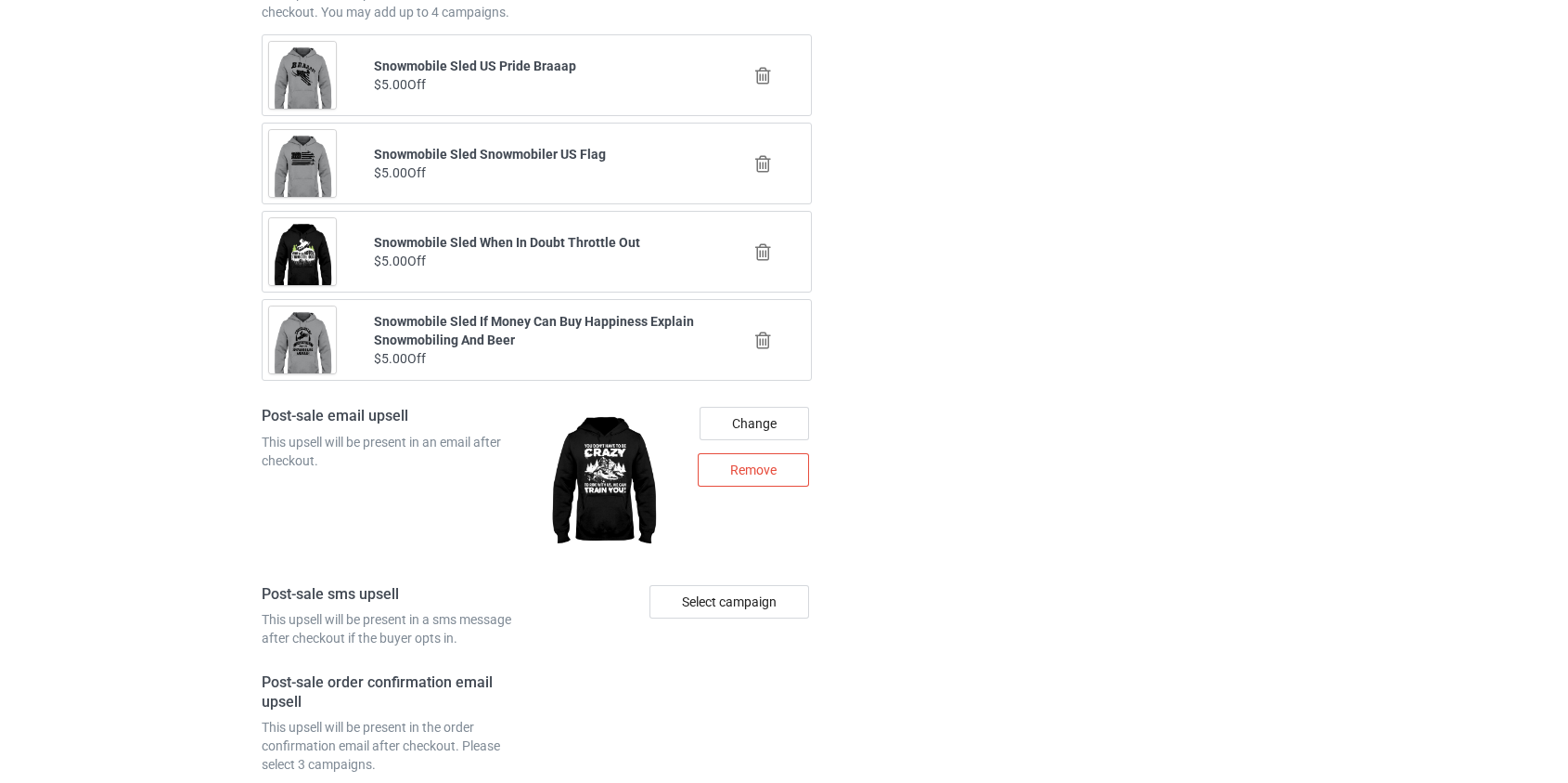
scroll to position [2602, 0]
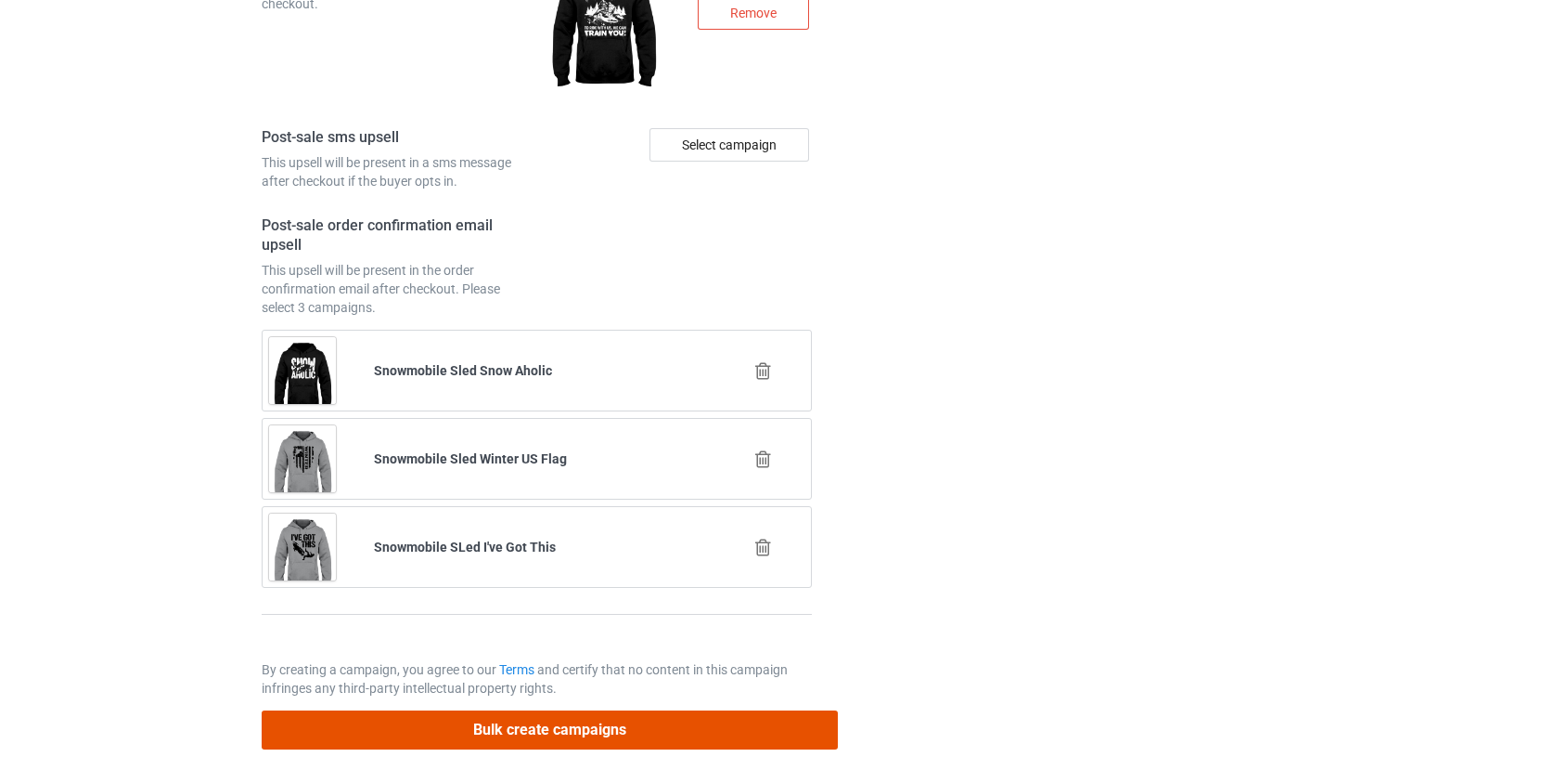
click at [612, 720] on button "Bulk create campaigns" at bounding box center [551, 729] width 578 height 38
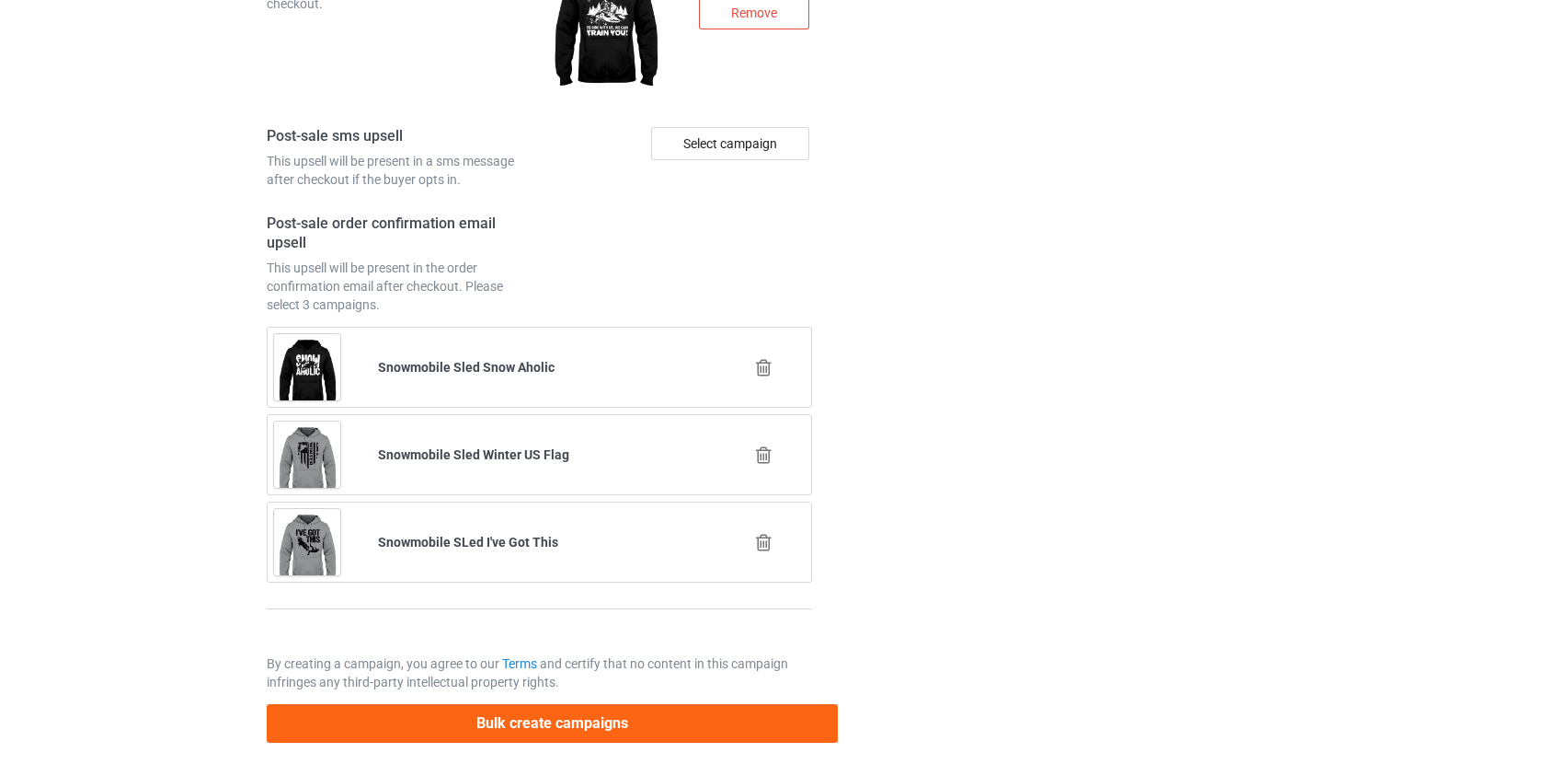
scroll to position [0, 0]
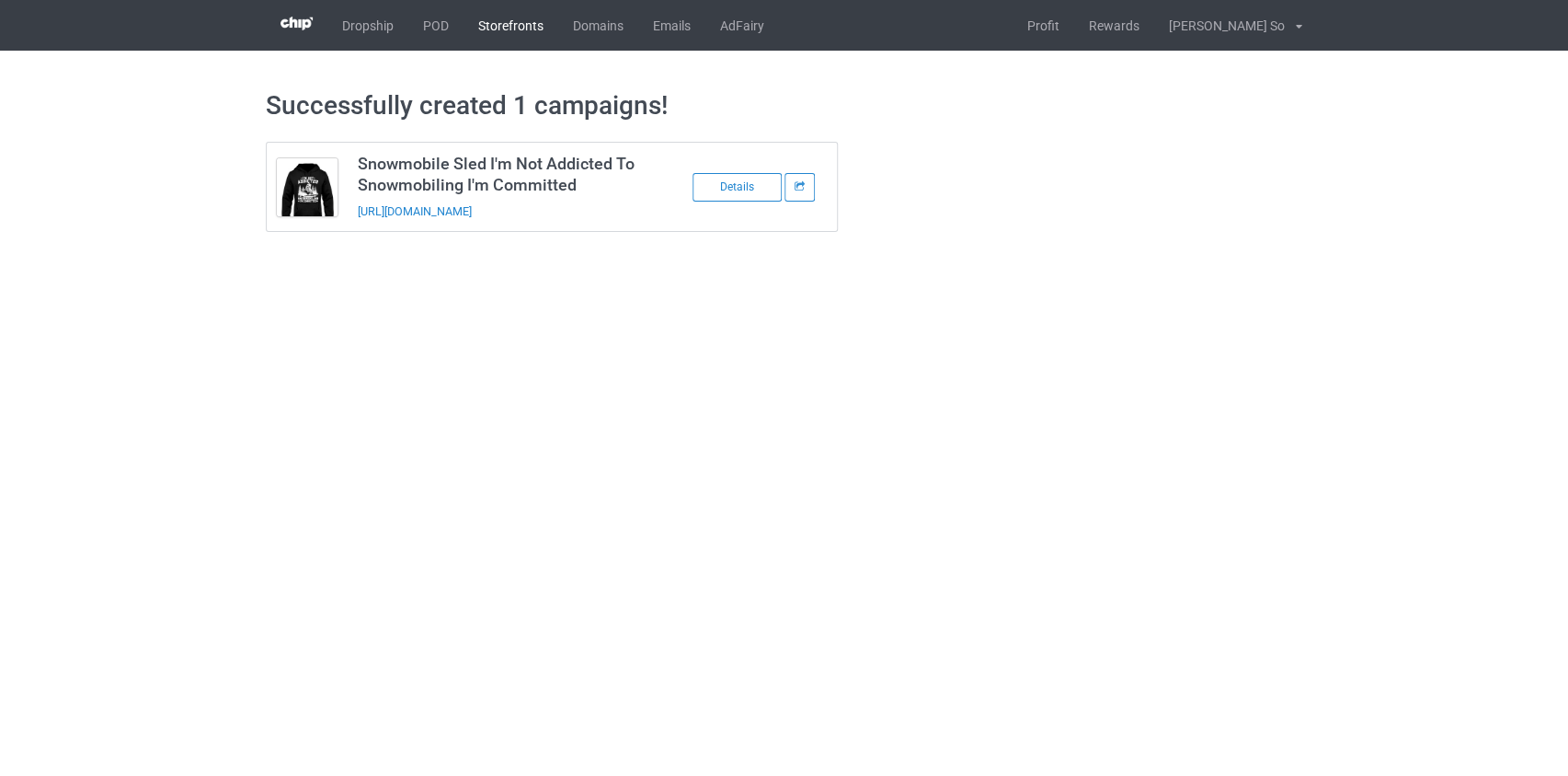
click at [534, 37] on link "Storefronts" at bounding box center [511, 25] width 95 height 51
